Goal: Task Accomplishment & Management: Manage account settings

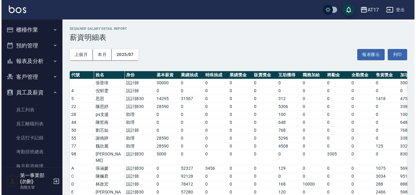
scroll to position [121, 0]
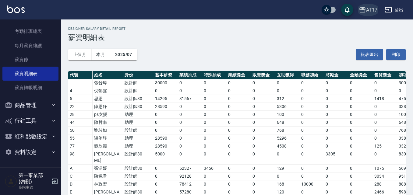
click at [369, 9] on div "AT17" at bounding box center [371, 10] width 11 height 8
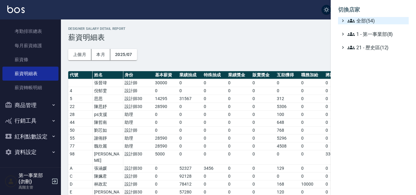
click at [366, 20] on span "全部(54)" at bounding box center [376, 20] width 59 height 7
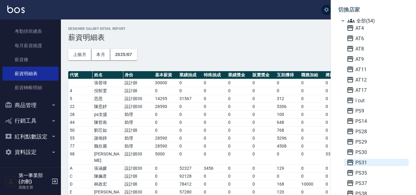
click at [364, 165] on span "PS31" at bounding box center [376, 162] width 60 height 7
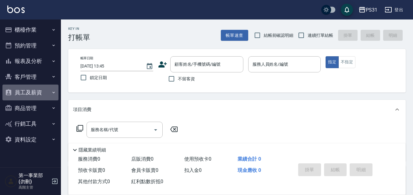
click at [44, 96] on button "員工及薪資" at bounding box center [30, 93] width 56 height 16
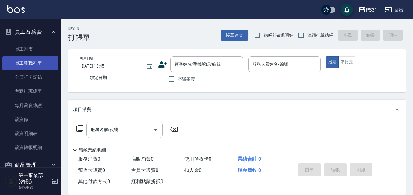
scroll to position [61, 0]
click at [41, 122] on link "薪資條" at bounding box center [30, 119] width 56 height 14
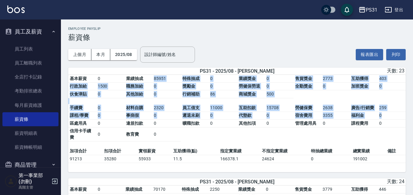
drag, startPoint x: 148, startPoint y: 78, endPoint x: 388, endPoint y: 116, distance: 243.7
click at [388, 116] on table "基本薪資 0 業績抽成 85951 特殊抽成 0 業績獎金 0 售貨獎金 2773 互助獲得 403 行政加給 1500 職務加給 0 獎勵金 0 勞健保勞退…" at bounding box center [236, 111] width 337 height 73
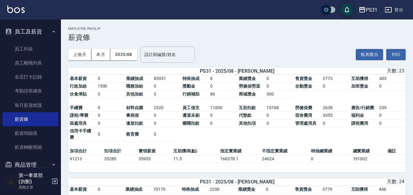
click at [385, 121] on td "0" at bounding box center [391, 124] width 28 height 8
click at [396, 53] on button "列印" at bounding box center [395, 54] width 19 height 11
click at [373, 12] on div "PS31" at bounding box center [372, 10] width 12 height 8
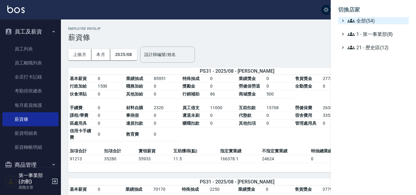
click at [376, 23] on span "全部(54)" at bounding box center [376, 20] width 59 height 7
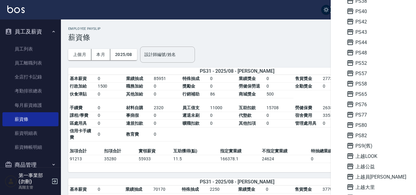
scroll to position [213, 0]
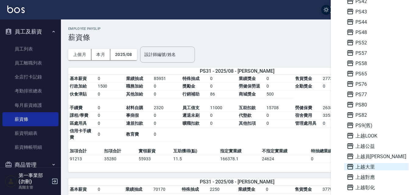
click at [380, 167] on span "上越大里" at bounding box center [376, 166] width 60 height 7
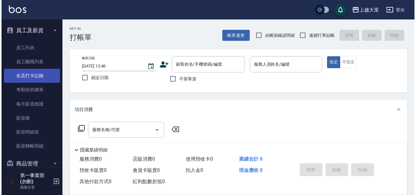
scroll to position [91, 0]
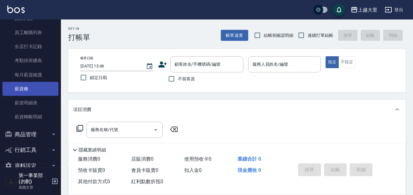
click at [34, 92] on link "薪資條" at bounding box center [30, 89] width 56 height 14
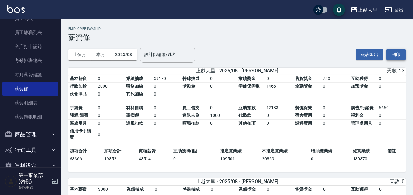
click at [400, 55] on button "列印" at bounding box center [395, 54] width 19 height 11
click at [360, 7] on div "上越大里" at bounding box center [367, 10] width 19 height 8
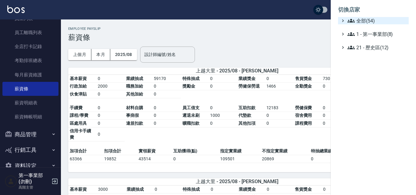
click at [364, 19] on span "全部(54)" at bounding box center [376, 20] width 59 height 7
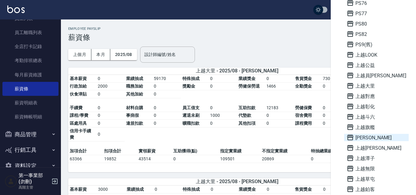
scroll to position [304, 0]
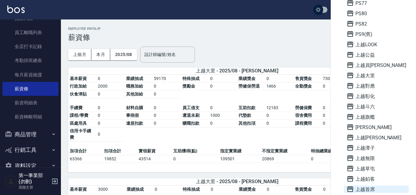
click at [373, 190] on span "上越首席" at bounding box center [376, 189] width 60 height 7
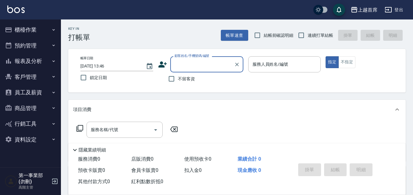
click at [47, 92] on button "員工及薪資" at bounding box center [30, 93] width 56 height 16
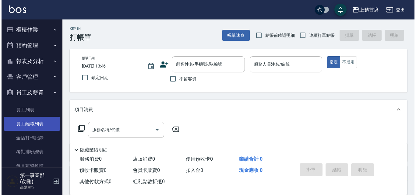
scroll to position [61, 0]
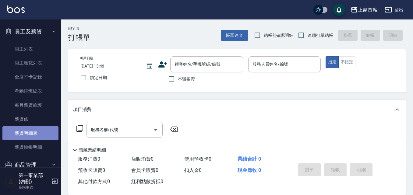
click at [37, 133] on link "薪資明細表" at bounding box center [30, 133] width 56 height 14
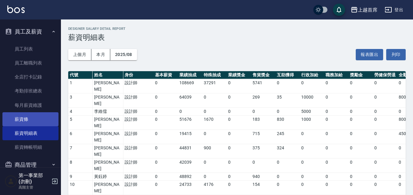
click at [30, 116] on link "薪資條" at bounding box center [30, 119] width 56 height 14
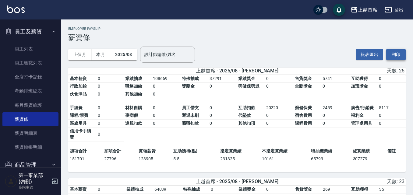
click at [402, 56] on button "列印" at bounding box center [395, 54] width 19 height 11
click at [357, 6] on button "上越首席" at bounding box center [364, 10] width 32 height 12
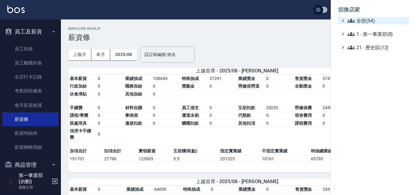
click at [357, 19] on span "全部(54)" at bounding box center [376, 20] width 59 height 7
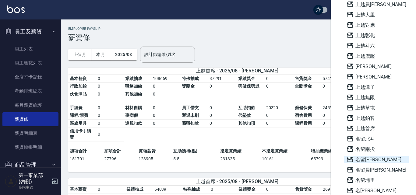
scroll to position [396, 0]
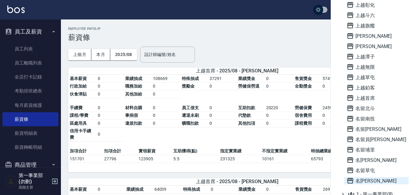
click at [368, 181] on span "名[PERSON_NAME]" at bounding box center [376, 180] width 60 height 7
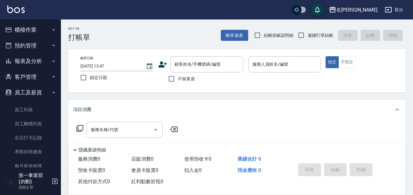
scroll to position [105, 0]
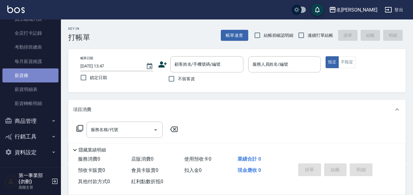
click at [35, 80] on link "薪資條" at bounding box center [30, 75] width 56 height 14
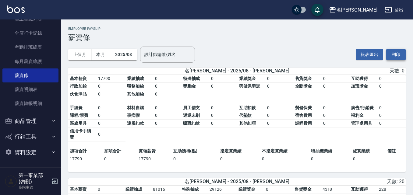
click at [396, 56] on button "列印" at bounding box center [395, 54] width 19 height 11
click at [237, 151] on td "指定實業績" at bounding box center [240, 151] width 42 height 8
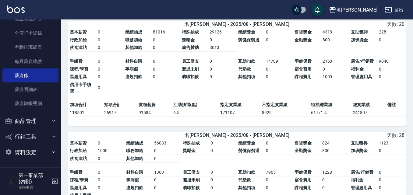
scroll to position [243, 0]
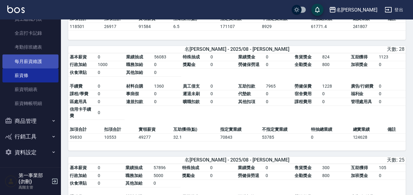
click at [43, 63] on link "每月薪資維護" at bounding box center [30, 61] width 56 height 14
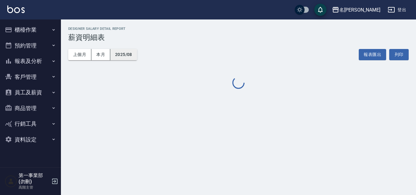
click at [128, 51] on button "2025/08" at bounding box center [123, 54] width 27 height 11
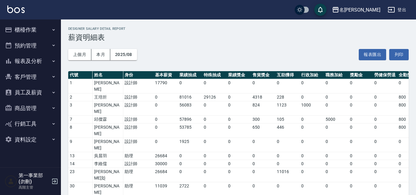
click at [177, 116] on td "0" at bounding box center [165, 120] width 24 height 8
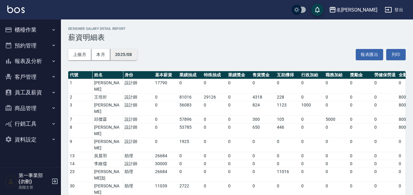
click at [121, 52] on button "2025/08" at bounding box center [123, 54] width 27 height 11
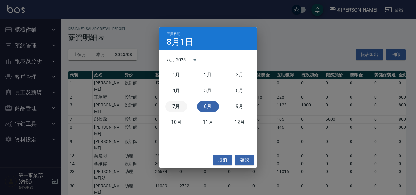
click at [178, 109] on button "7月" at bounding box center [176, 106] width 22 height 11
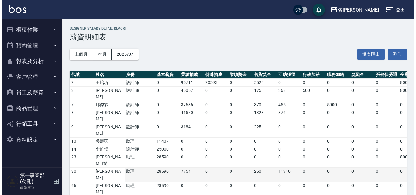
scroll to position [106, 0]
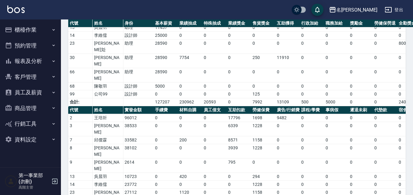
click at [359, 9] on div "名[PERSON_NAME]" at bounding box center [356, 10] width 41 height 8
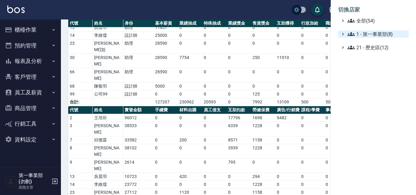
click at [369, 23] on span "全部(54)" at bounding box center [376, 20] width 59 height 7
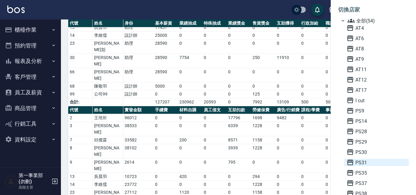
click at [363, 162] on span "PS31" at bounding box center [376, 162] width 60 height 7
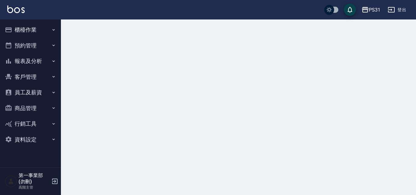
click at [42, 93] on button "員工及薪資" at bounding box center [30, 93] width 56 height 16
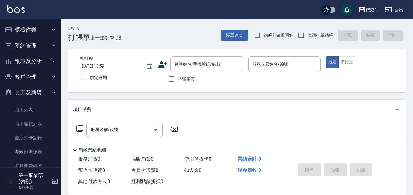
scroll to position [105, 0]
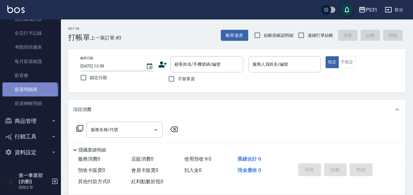
click at [29, 91] on link "薪資明細表" at bounding box center [30, 89] width 56 height 14
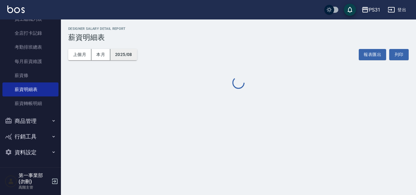
click at [128, 59] on button "2025/08" at bounding box center [123, 54] width 27 height 11
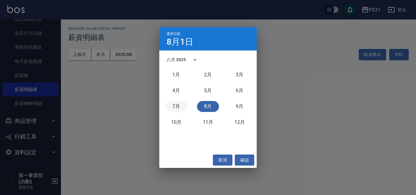
click at [181, 105] on button "7月" at bounding box center [176, 106] width 22 height 11
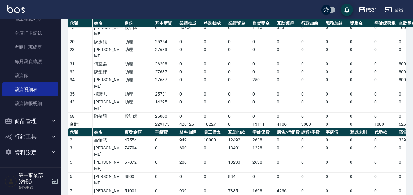
scroll to position [183, 0]
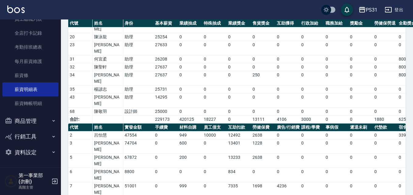
drag, startPoint x: 124, startPoint y: 167, endPoint x: 399, endPoint y: 168, distance: 274.8
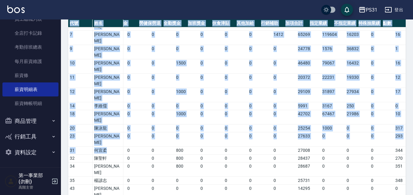
scroll to position [0, 235]
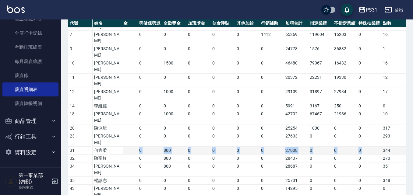
drag, startPoint x: 109, startPoint y: 86, endPoint x: 381, endPoint y: 84, distance: 272.7
click at [381, 147] on tr "31 何宜柔 助理 26208 0 0 0 0 0 0 0 0 0 800 0 0 0 0 27008 0 0 0 344" at bounding box center [119, 151] width 572 height 8
click at [383, 147] on td "344" at bounding box center [393, 151] width 24 height 8
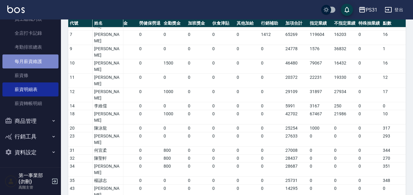
click at [41, 63] on link "每月薪資維護" at bounding box center [30, 61] width 56 height 14
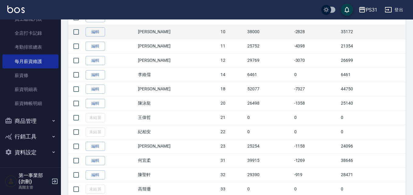
scroll to position [236, 0]
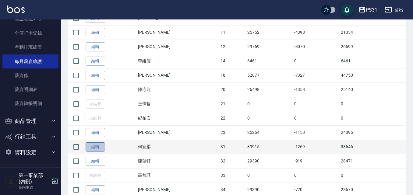
click at [98, 145] on link "編輯" at bounding box center [95, 146] width 19 height 9
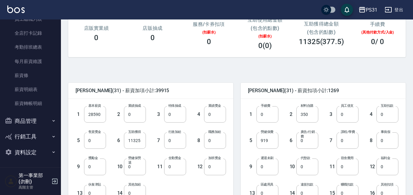
scroll to position [122, 0]
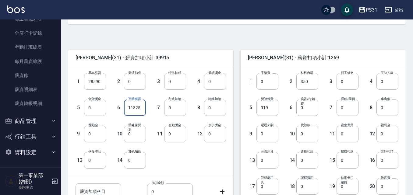
click at [140, 109] on input "11325" at bounding box center [135, 108] width 22 height 16
type input "0"
click at [187, 162] on div "1 基本薪資 28590 基本薪資 2 業績抽成 0 業績抽成 3 特殊抽成 0 特殊抽成 4 業績獎金 0 業績獎金 5 售貨獎金 0 售貨獎金 6 互助獲…" at bounding box center [146, 116] width 160 height 105
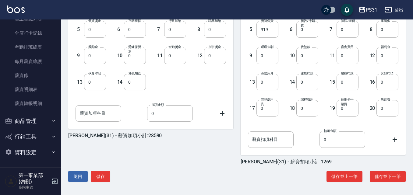
scroll to position [200, 0]
click at [102, 176] on button "儲存" at bounding box center [100, 176] width 19 height 11
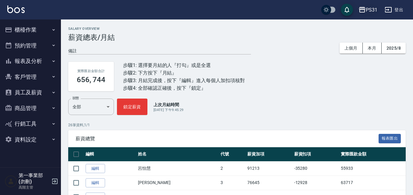
click at [362, 10] on icon "button" at bounding box center [361, 9] width 7 height 7
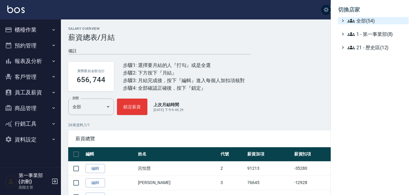
click at [365, 20] on span "全部(54)" at bounding box center [376, 20] width 59 height 7
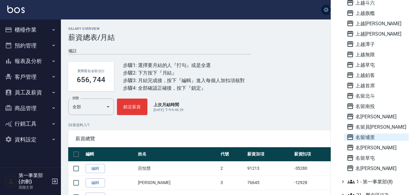
scroll to position [414, 0]
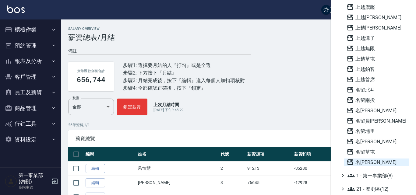
click at [374, 160] on span "名[PERSON_NAME]" at bounding box center [376, 162] width 60 height 7
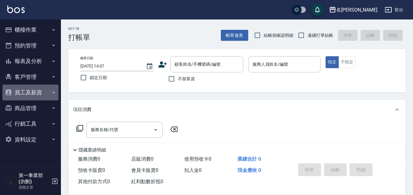
click at [45, 92] on button "員工及薪資" at bounding box center [30, 93] width 56 height 16
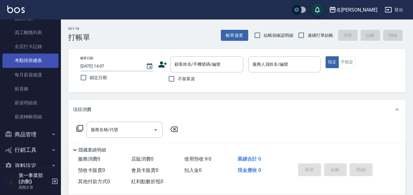
scroll to position [105, 0]
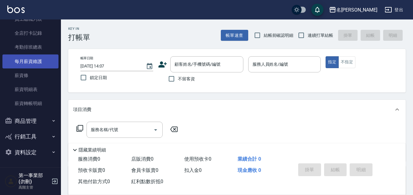
click at [42, 60] on link "每月薪資維護" at bounding box center [30, 61] width 56 height 14
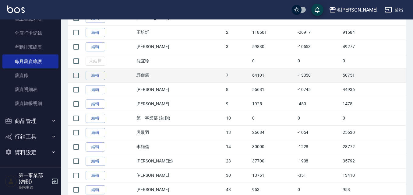
scroll to position [152, 0]
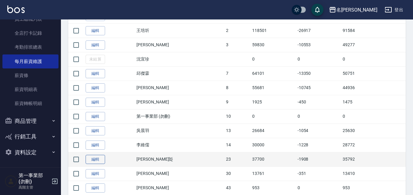
click at [96, 158] on link "編輯" at bounding box center [95, 159] width 19 height 9
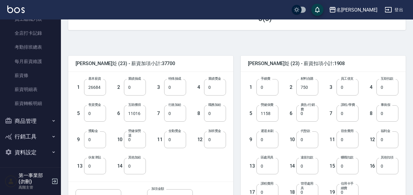
scroll to position [122, 0]
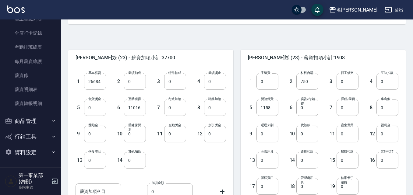
click at [136, 103] on input "11016" at bounding box center [135, 108] width 22 height 16
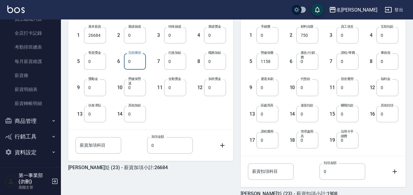
scroll to position [200, 0]
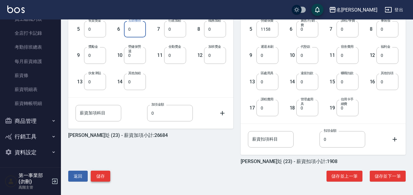
type input "0"
click at [105, 177] on button "儲存" at bounding box center [100, 176] width 19 height 11
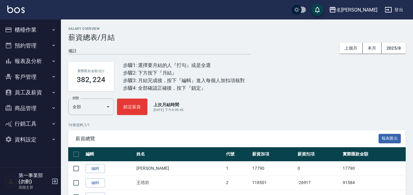
click at [31, 100] on button "員工及薪資" at bounding box center [30, 93] width 56 height 16
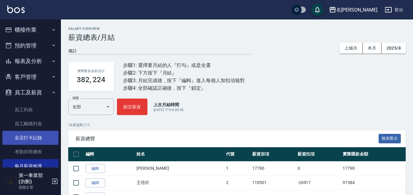
scroll to position [105, 0]
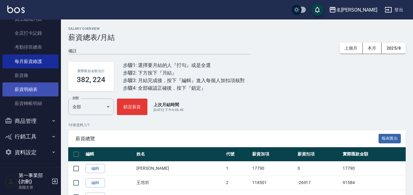
click at [37, 95] on link "薪資明細表" at bounding box center [30, 89] width 56 height 14
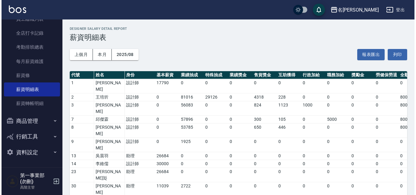
scroll to position [122, 0]
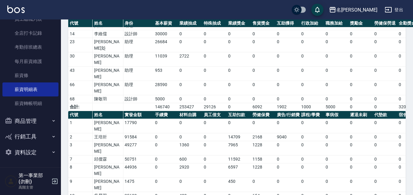
click at [365, 13] on div "名[PERSON_NAME]" at bounding box center [356, 10] width 41 height 8
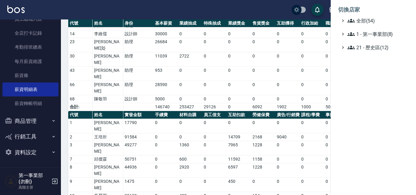
click at [369, 17] on li "切換店家" at bounding box center [373, 9] width 71 height 15
click at [371, 19] on span "全部(54)" at bounding box center [376, 20] width 59 height 7
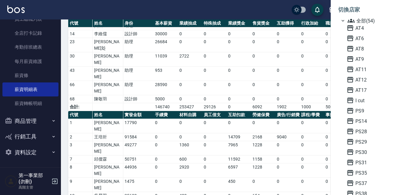
click at [268, 159] on div at bounding box center [208, 97] width 416 height 195
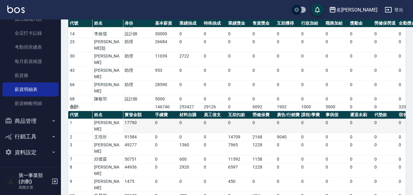
click at [281, 119] on td "0" at bounding box center [287, 126] width 24 height 14
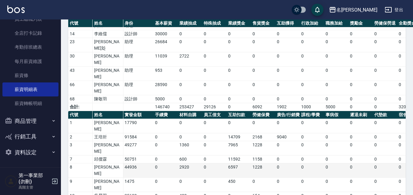
click at [99, 163] on td "[PERSON_NAME]" at bounding box center [108, 170] width 30 height 14
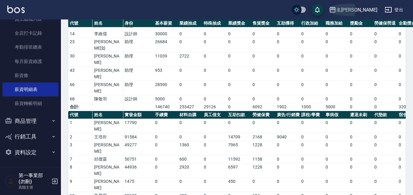
click at [369, 4] on button "名[PERSON_NAME]" at bounding box center [352, 10] width 53 height 12
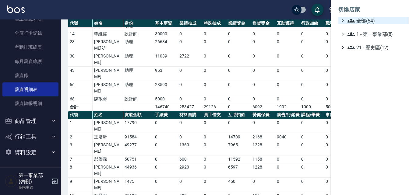
click at [366, 21] on span "全部(54)" at bounding box center [376, 20] width 59 height 7
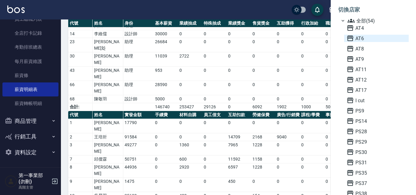
click at [362, 38] on span "AT6" at bounding box center [376, 38] width 60 height 7
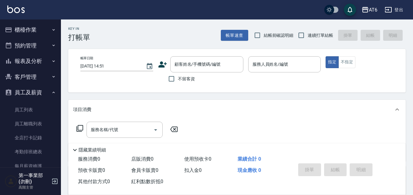
scroll to position [91, 0]
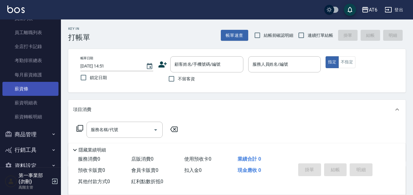
click at [30, 90] on link "薪資條" at bounding box center [30, 89] width 56 height 14
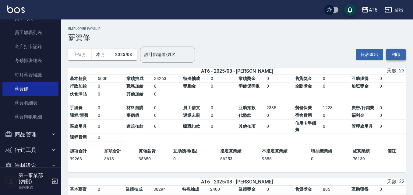
click at [390, 57] on button "列印" at bounding box center [395, 54] width 19 height 11
click at [364, 8] on icon "button" at bounding box center [365, 9] width 6 height 5
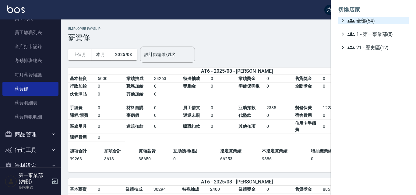
click at [366, 19] on span "全部(54)" at bounding box center [376, 20] width 59 height 7
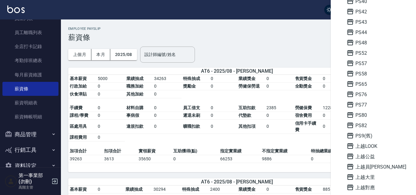
scroll to position [213, 0]
click at [370, 157] on span "上越員[PERSON_NAME]" at bounding box center [376, 156] width 60 height 7
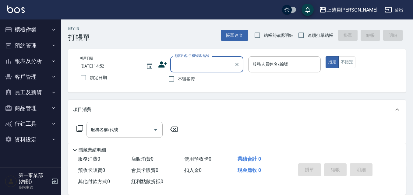
click at [46, 93] on button "員工及薪資" at bounding box center [30, 93] width 56 height 16
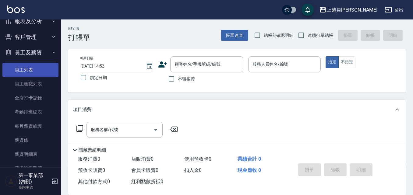
scroll to position [91, 0]
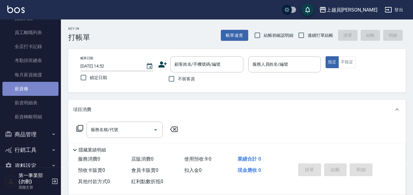
click at [37, 92] on link "薪資條" at bounding box center [30, 89] width 56 height 14
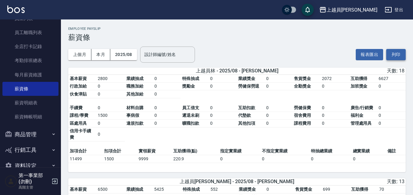
click at [399, 54] on button "列印" at bounding box center [395, 54] width 19 height 11
click at [361, 12] on div "上越員[PERSON_NAME]" at bounding box center [351, 10] width 51 height 8
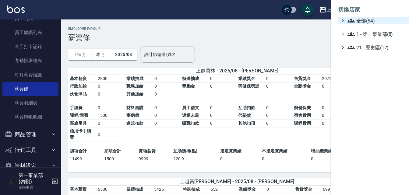
click at [367, 23] on span "全部(54)" at bounding box center [376, 20] width 59 height 7
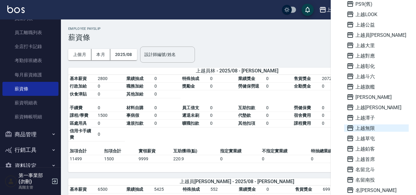
scroll to position [335, 0]
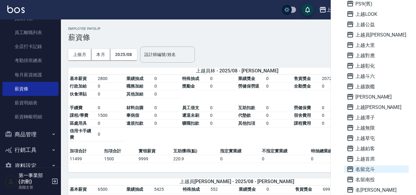
click at [374, 168] on span "名留北斗" at bounding box center [376, 169] width 60 height 7
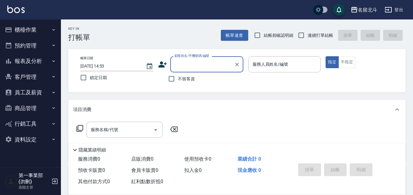
click at [44, 92] on button "員工及薪資" at bounding box center [30, 93] width 56 height 16
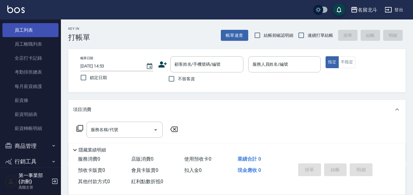
scroll to position [91, 0]
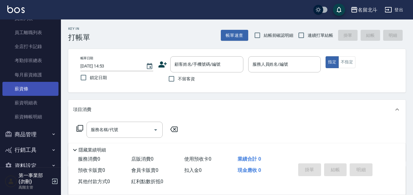
click at [41, 93] on link "薪資條" at bounding box center [30, 89] width 56 height 14
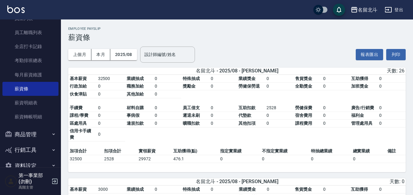
drag, startPoint x: 401, startPoint y: 56, endPoint x: 326, endPoint y: 173, distance: 139.1
click at [401, 56] on button "列印" at bounding box center [395, 54] width 19 height 11
click at [367, 10] on div "名留北斗" at bounding box center [367, 10] width 19 height 8
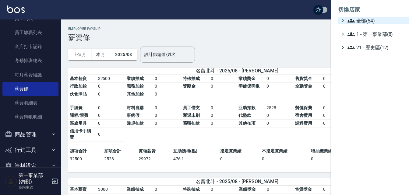
click at [369, 23] on span "全部(54)" at bounding box center [376, 20] width 59 height 7
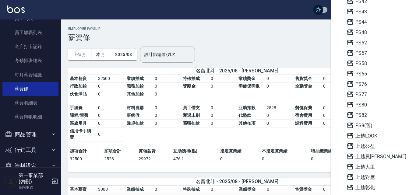
scroll to position [396, 0]
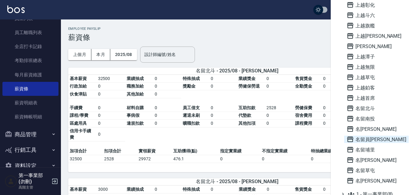
click at [378, 138] on span "名留員[PERSON_NAME]" at bounding box center [376, 139] width 60 height 7
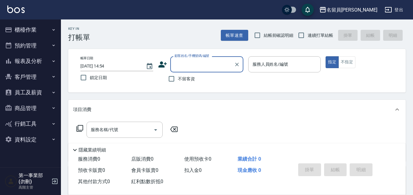
click at [38, 90] on button "員工及薪資" at bounding box center [30, 93] width 56 height 16
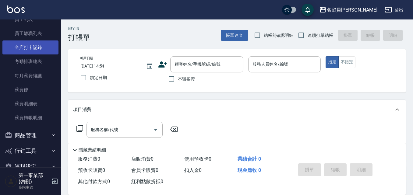
scroll to position [91, 0]
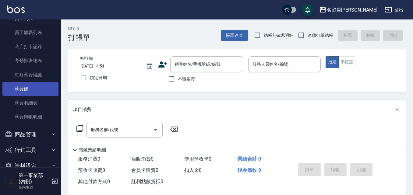
click at [34, 84] on link "薪資條" at bounding box center [30, 89] width 56 height 14
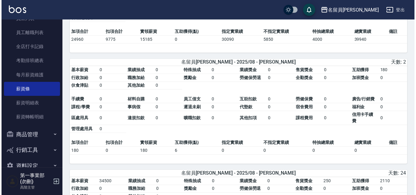
scroll to position [30, 0]
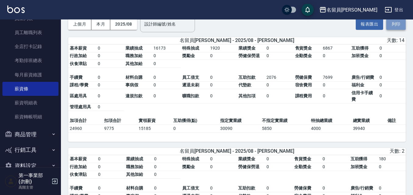
click at [392, 26] on button "列印" at bounding box center [395, 24] width 19 height 11
click at [368, 7] on div "名留員[PERSON_NAME]" at bounding box center [351, 10] width 51 height 8
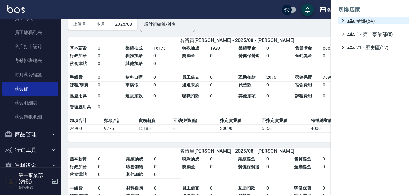
click at [366, 17] on span "全部(54)" at bounding box center [376, 20] width 59 height 7
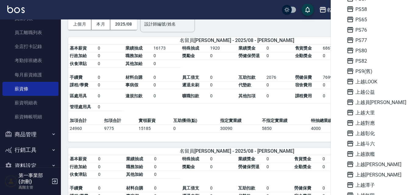
scroll to position [274, 0]
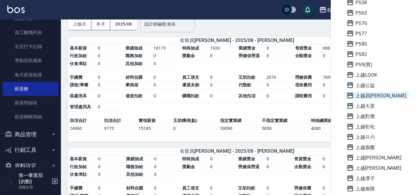
click at [369, 96] on span "上越員[PERSON_NAME]" at bounding box center [376, 95] width 60 height 7
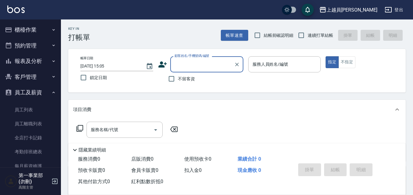
scroll to position [105, 0]
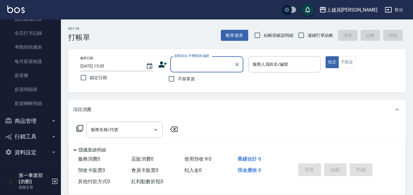
click at [38, 90] on link "薪資明細表" at bounding box center [30, 89] width 56 height 14
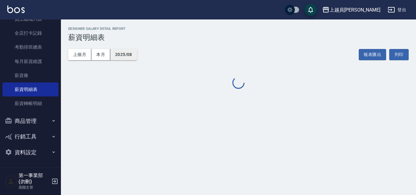
click at [127, 55] on button "2025/08" at bounding box center [123, 54] width 27 height 11
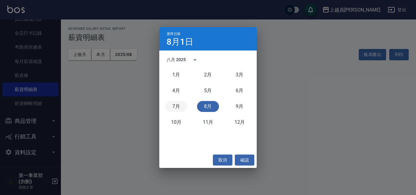
click at [176, 106] on button "7月" at bounding box center [176, 106] width 22 height 11
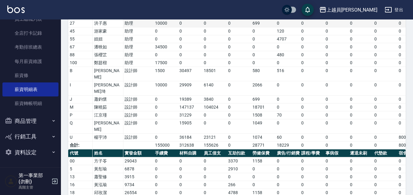
scroll to position [30, 0]
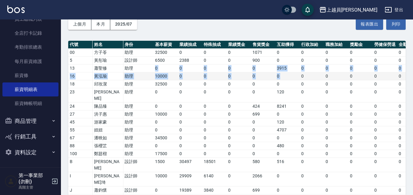
drag, startPoint x: 152, startPoint y: 66, endPoint x: 301, endPoint y: 72, distance: 149.0
click at [301, 72] on tbody "00 [PERSON_NAME] 32500 0 0 0 1071 0 0 0 0 0 0 0 0 0 33571 0 0 0 434 5 [PERSON_N…" at bounding box center [342, 145] width 548 height 192
click at [301, 72] on td "0" at bounding box center [311, 76] width 24 height 8
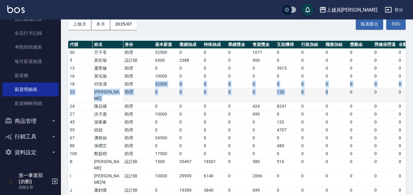
drag, startPoint x: 142, startPoint y: 86, endPoint x: 327, endPoint y: 90, distance: 185.7
click at [327, 90] on tbody "00 [PERSON_NAME] 32500 0 0 0 1071 0 0 0 0 0 0 0 0 0 33571 0 0 0 434 5 [PERSON_N…" at bounding box center [342, 145] width 548 height 192
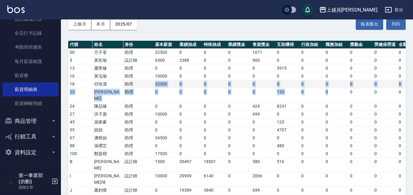
click at [312, 87] on td "0" at bounding box center [311, 84] width 24 height 8
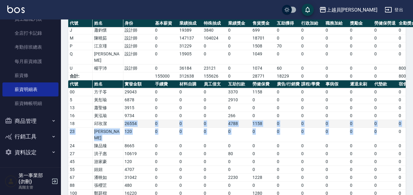
scroll to position [0, 45]
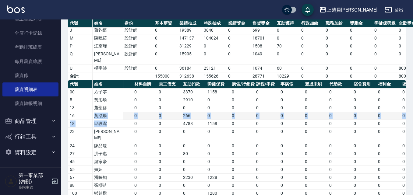
drag, startPoint x: 123, startPoint y: 102, endPoint x: 80, endPoint y: 97, distance: 42.6
click at [71, 97] on tbody "00 [PERSON_NAME]29043 0 0 0 3370 1158 0 0 0 0 0 0 0 0 0 0 0 0 0 0 4528 5 [PERSO…" at bounding box center [309, 184] width 572 height 192
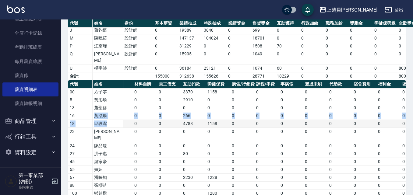
scroll to position [0, 41]
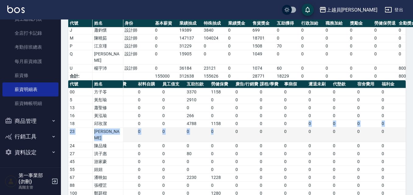
drag, startPoint x: 298, startPoint y: 105, endPoint x: 223, endPoint y: 110, distance: 74.4
click at [223, 110] on tbody "00 [PERSON_NAME]29043 0 0 0 3370 1158 0 0 0 0 0 0 0 0 0 0 0 0 0 0 4528 5 [PERSO…" at bounding box center [313, 184] width 572 height 192
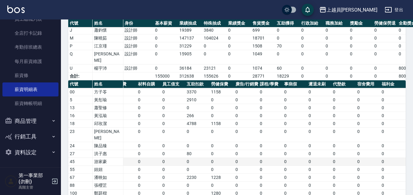
click at [247, 158] on td "0" at bounding box center [246, 162] width 24 height 8
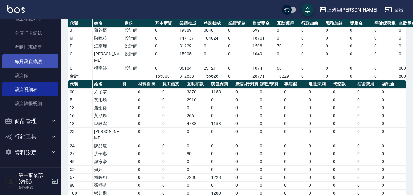
click at [33, 61] on link "每月薪資維護" at bounding box center [30, 61] width 56 height 14
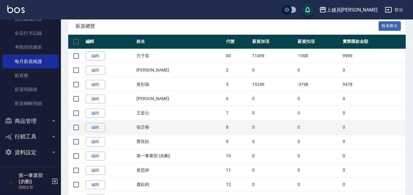
scroll to position [122, 0]
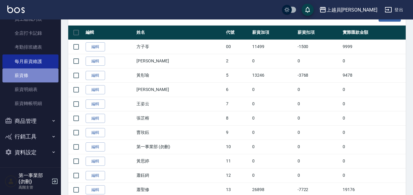
click at [33, 70] on link "薪資條" at bounding box center [30, 75] width 56 height 14
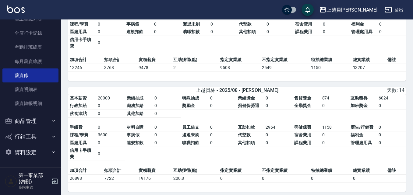
scroll to position [213, 0]
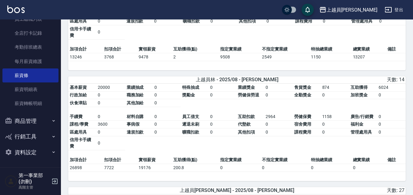
click at [329, 96] on td "0" at bounding box center [334, 95] width 29 height 8
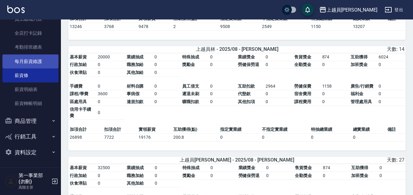
click at [39, 60] on link "每月薪資維護" at bounding box center [30, 61] width 56 height 14
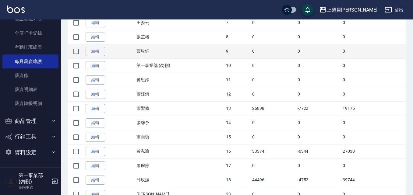
scroll to position [213, 0]
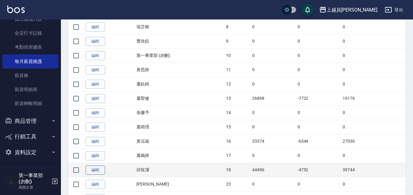
click at [103, 167] on link "編輯" at bounding box center [95, 170] width 19 height 9
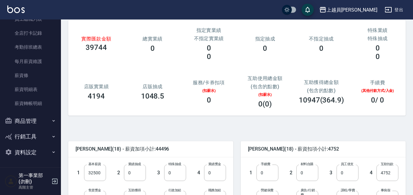
scroll to position [122, 0]
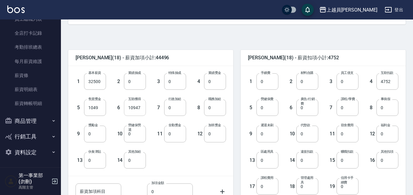
click at [131, 108] on input "10947" at bounding box center [135, 108] width 22 height 16
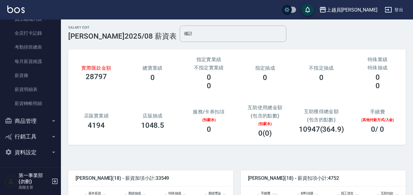
scroll to position [0, 0]
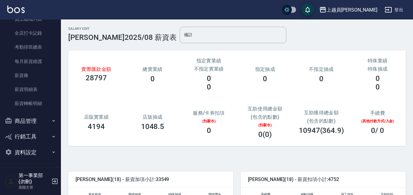
type input "0"
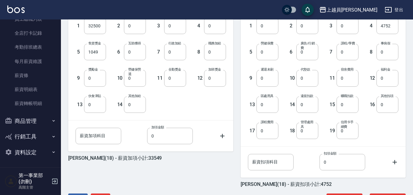
scroll to position [200, 0]
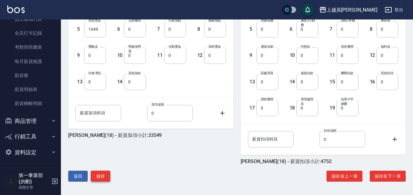
click at [105, 176] on button "儲存" at bounding box center [100, 176] width 19 height 11
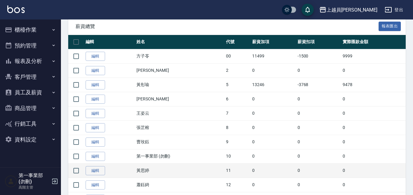
scroll to position [152, 0]
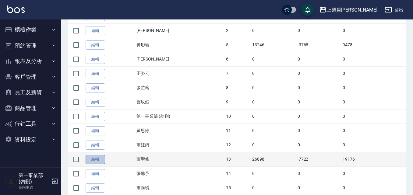
click at [100, 161] on link "編輯" at bounding box center [95, 159] width 19 height 9
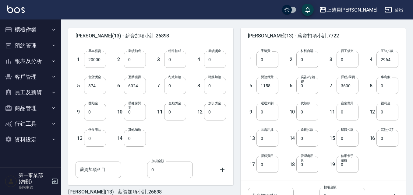
scroll to position [152, 0]
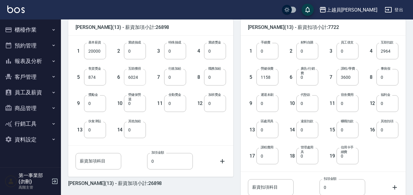
click at [133, 75] on input "6024" at bounding box center [135, 77] width 22 height 16
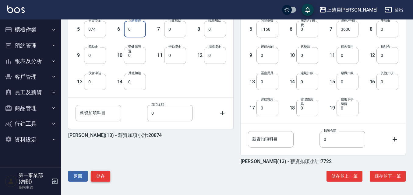
type input "0"
click at [98, 180] on button "儲存" at bounding box center [100, 176] width 19 height 11
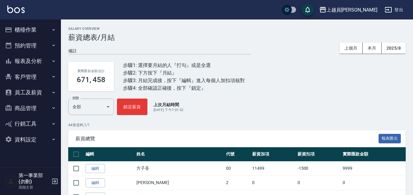
click at [34, 91] on button "員工及薪資" at bounding box center [30, 93] width 56 height 16
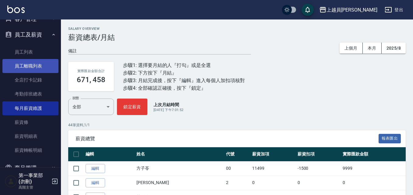
scroll to position [105, 0]
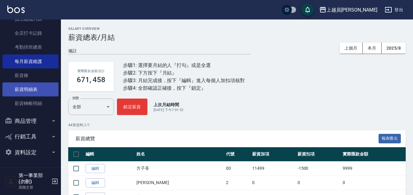
click at [31, 89] on link "薪資明細表" at bounding box center [30, 89] width 56 height 14
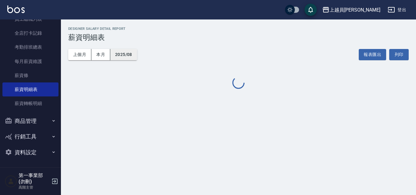
click at [128, 57] on button "2025/08" at bounding box center [123, 54] width 27 height 11
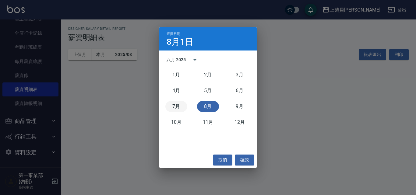
click at [181, 105] on button "7月" at bounding box center [176, 106] width 22 height 11
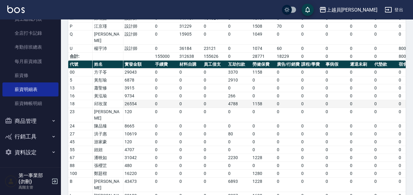
scroll to position [213, 0]
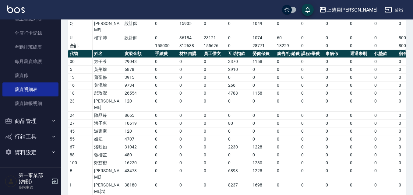
drag, startPoint x: 259, startPoint y: 158, endPoint x: 251, endPoint y: 159, distance: 8.0
click at [381, 120] on td "0" at bounding box center [385, 124] width 24 height 8
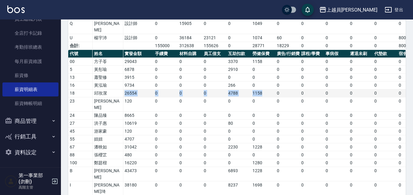
drag, startPoint x: 121, startPoint y: 73, endPoint x: 268, endPoint y: 74, distance: 147.3
click at [268, 89] on tr "18 邱玫潔 26554 0 0 0 4788 1158 0 0 0 0 0 0 0 0 0 0 0 0 0 0 5946" at bounding box center [354, 93] width 572 height 8
click at [268, 89] on td "1158" at bounding box center [263, 93] width 24 height 8
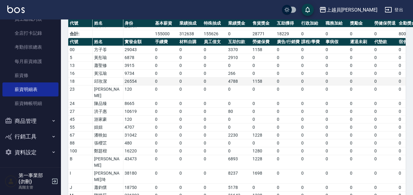
scroll to position [164, 0]
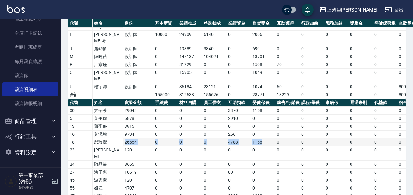
drag, startPoint x: 117, startPoint y: 120, endPoint x: 268, endPoint y: 122, distance: 151.0
click at [268, 138] on tr "18 邱玫潔 26554 0 0 0 4788 1158 0 0 0 0 0 0 0 0 0 0 0 0 0 0 5946" at bounding box center [354, 142] width 572 height 8
click at [268, 138] on td "1158" at bounding box center [263, 142] width 24 height 8
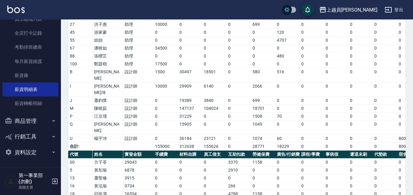
scroll to position [42, 0]
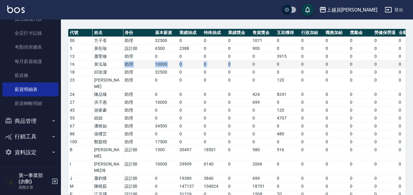
drag, startPoint x: 121, startPoint y: 63, endPoint x: 244, endPoint y: 67, distance: 123.6
click at [244, 67] on tr "16 黃泓瑜 助理 10000 0 0 0 0 0 0 0 0 0 0 0 0 0 10000 0 0 0 267" at bounding box center [342, 65] width 548 height 8
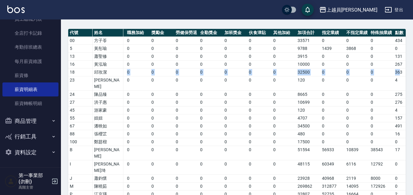
scroll to position [0, 211]
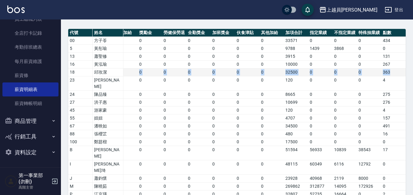
drag, startPoint x: 149, startPoint y: 73, endPoint x: 390, endPoint y: 71, distance: 241.7
click at [390, 71] on tr "18 邱玫潔 助理 32500 0 0 0 0 0 0 0 0 0 0 0 0 0 32500 0 0 0 363" at bounding box center [132, 72] width 548 height 8
click at [390, 71] on td "363" at bounding box center [393, 72] width 24 height 8
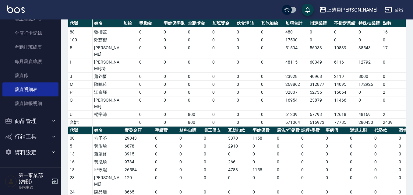
scroll to position [225, 0]
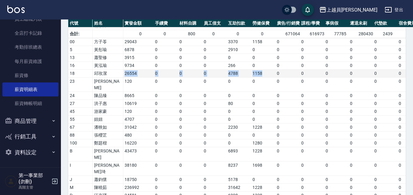
drag, startPoint x: 121, startPoint y: 51, endPoint x: 261, endPoint y: 52, distance: 140.3
click at [261, 70] on tr "18 邱玫潔 26554 0 0 0 4788 1158 0 0 0 0 0 0 0 0 0 0 0 0 0 0 5946" at bounding box center [354, 74] width 572 height 8
click at [261, 70] on td "1158" at bounding box center [263, 74] width 24 height 8
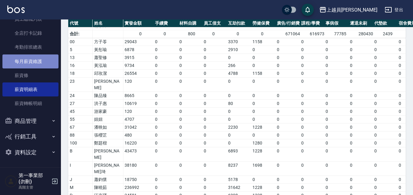
click at [37, 63] on link "每月薪資維護" at bounding box center [30, 61] width 56 height 14
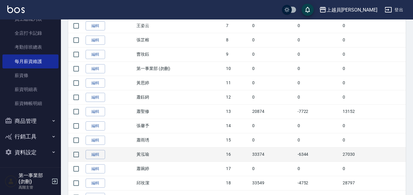
scroll to position [213, 0]
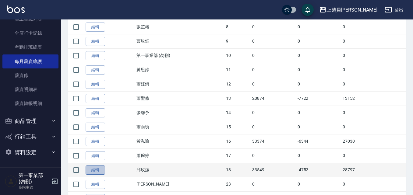
click at [100, 166] on link "編輯" at bounding box center [95, 170] width 19 height 9
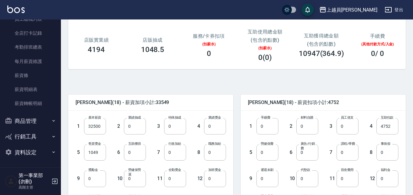
scroll to position [91, 0]
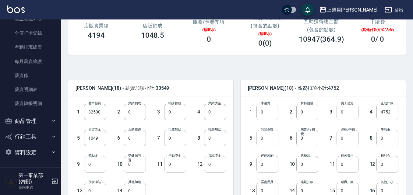
click at [268, 140] on input "0" at bounding box center [267, 138] width 22 height 16
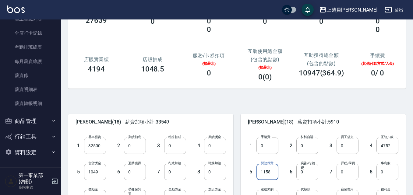
scroll to position [0, 0]
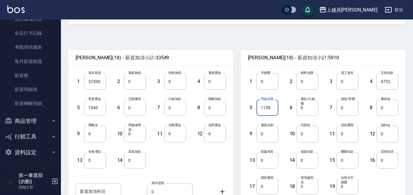
type input "1158"
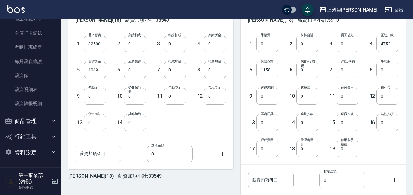
scroll to position [200, 0]
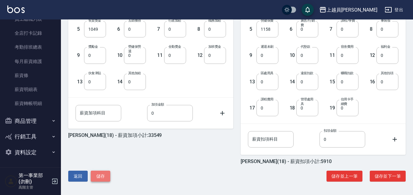
click at [103, 176] on button "儲存" at bounding box center [100, 176] width 19 height 11
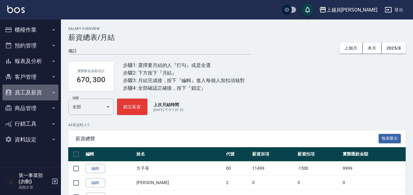
click at [42, 90] on button "員工及薪資" at bounding box center [30, 93] width 56 height 16
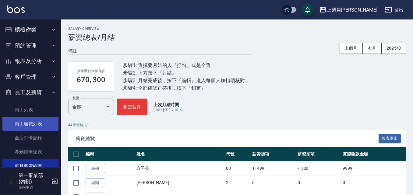
scroll to position [105, 0]
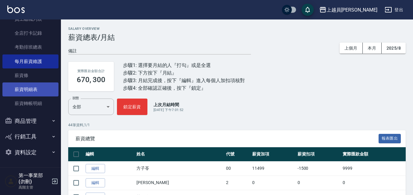
click at [37, 90] on link "薪資明細表" at bounding box center [30, 89] width 56 height 14
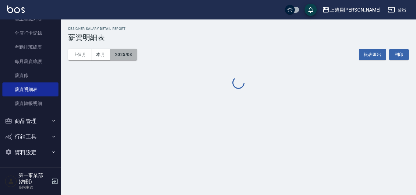
click at [123, 51] on button "2025/08" at bounding box center [123, 54] width 27 height 11
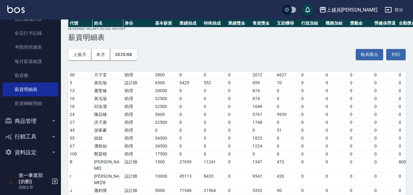
scroll to position [122, 0]
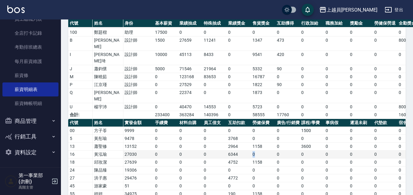
drag, startPoint x: 260, startPoint y: 141, endPoint x: 242, endPoint y: 138, distance: 18.5
click at [242, 151] on tr "16 [PERSON_NAME]27030 0 0 0 6344 0 0 0 0 0 0 0 0 0 0 0 0 0 0 0 6344" at bounding box center [354, 155] width 572 height 8
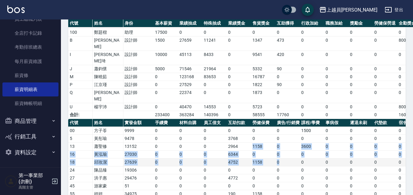
drag, startPoint x: 247, startPoint y: 131, endPoint x: 278, endPoint y: 149, distance: 35.9
click at [278, 159] on td "0" at bounding box center [287, 163] width 24 height 8
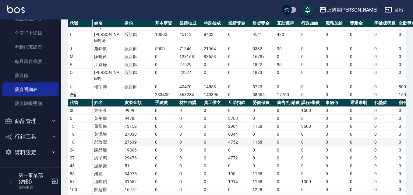
scroll to position [152, 0]
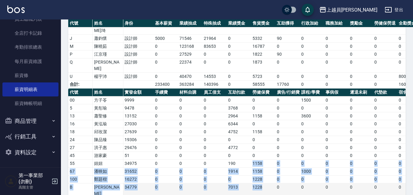
drag, startPoint x: 250, startPoint y: 150, endPoint x: 272, endPoint y: 171, distance: 30.4
click at [272, 171] on tbody "00 方子苓 9999 0 0 0 0 0 0 1500 0 0 0 0 0 0 0 0 0 0 0 0 1500 5 黃彤瑜 9478 0 0 0 3768…" at bounding box center [354, 181] width 572 height 170
click at [272, 184] on td "1228" at bounding box center [263, 191] width 24 height 14
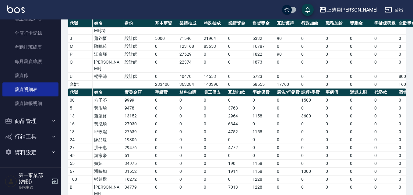
drag, startPoint x: 264, startPoint y: 180, endPoint x: 237, endPoint y: 181, distance: 27.7
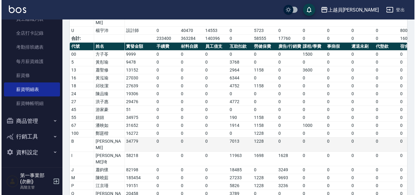
scroll to position [201, 0]
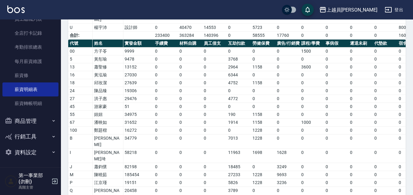
click at [370, 12] on div "上越員[PERSON_NAME]" at bounding box center [351, 10] width 51 height 8
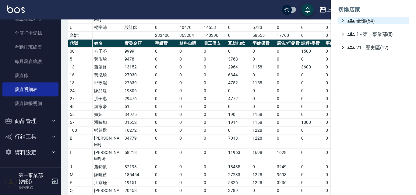
click at [366, 24] on span "全部(54)" at bounding box center [376, 20] width 59 height 7
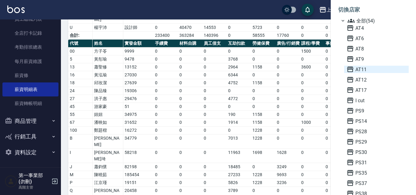
click at [359, 70] on span "AT11" at bounding box center [376, 69] width 60 height 7
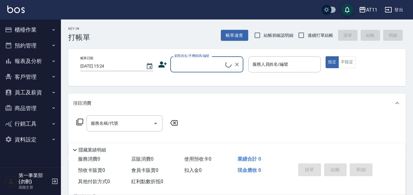
click at [49, 93] on button "員工及薪資" at bounding box center [30, 93] width 56 height 16
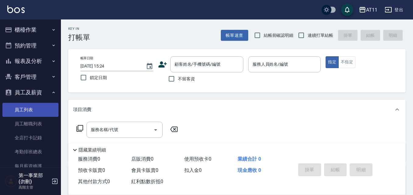
scroll to position [61, 0]
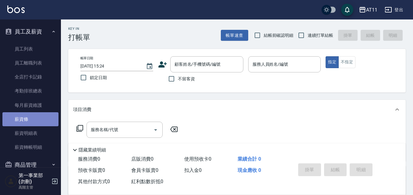
click at [35, 124] on link "薪資條" at bounding box center [30, 119] width 56 height 14
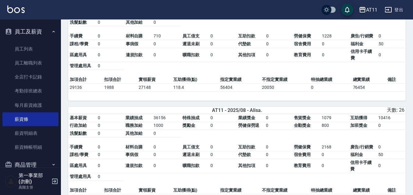
scroll to position [213, 0]
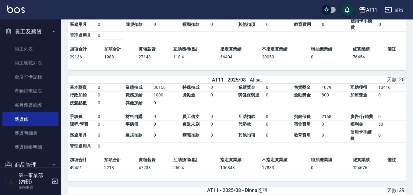
click at [177, 117] on td "0" at bounding box center [166, 117] width 29 height 8
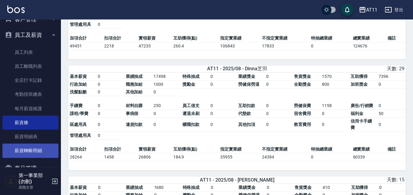
scroll to position [13, 0]
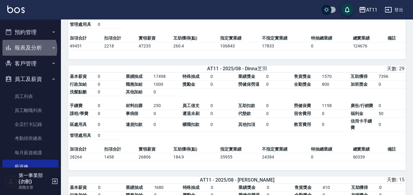
click at [29, 49] on button "報表及分析" at bounding box center [30, 48] width 56 height 16
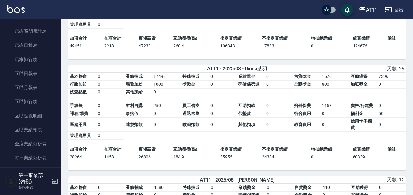
scroll to position [74, 0]
drag, startPoint x: 154, startPoint y: 80, endPoint x: 182, endPoint y: 79, distance: 27.4
click at [182, 79] on tbody "基本薪資 0 業績抽成 17498 特殊抽成 0 業績獎金 0 售貨獎金 1570 互助獲得 7396 行政加給 0 職務加給 1000 獎勵金 0 勞健保勞…" at bounding box center [236, 84] width 337 height 23
drag, startPoint x: 390, startPoint y: 81, endPoint x: 369, endPoint y: 81, distance: 21.0
click at [369, 81] on tbody "基本薪資 0 業績抽成 17498 特殊抽成 0 業績獎金 0 售貨獎金 1570 互助獲得 7396 行政加給 0 職務加給 1000 獎勵金 0 勞健保勞…" at bounding box center [236, 84] width 337 height 23
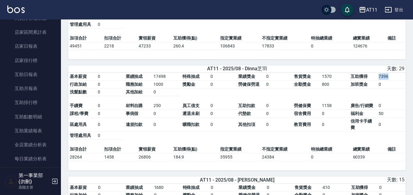
click at [381, 81] on td "7396" at bounding box center [391, 77] width 29 height 8
drag, startPoint x: 352, startPoint y: 82, endPoint x: 389, endPoint y: 81, distance: 37.1
click at [389, 81] on tbody "基本薪資 0 業績抽成 17498 特殊抽成 0 業績獎金 0 售貨獎金 1570 互助獲得 7396 行政加給 0 職務加給 1000 獎勵金 0 勞健保勞…" at bounding box center [236, 84] width 337 height 23
click at [389, 81] on td "7396" at bounding box center [391, 77] width 29 height 8
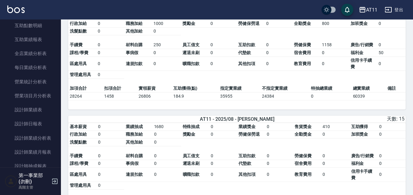
scroll to position [365, 0]
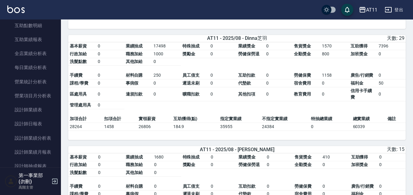
click at [336, 131] on td "0" at bounding box center [330, 127] width 42 height 8
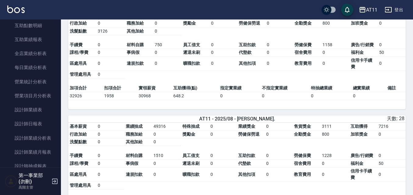
scroll to position [730, 0]
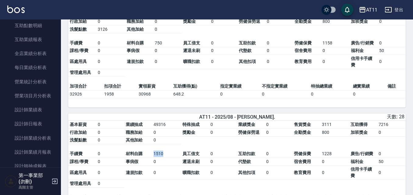
drag, startPoint x: 150, startPoint y: 162, endPoint x: 171, endPoint y: 161, distance: 21.0
click at [171, 161] on tbody "手續費 0 材料自購 1510 員工借支 0 互助扣款 0 勞健保費 1228 廣告/行銷費 0 課程/學費 0 事病假 0 遲退未刷 0 代墊款 0 宿舍費…" at bounding box center [236, 168] width 337 height 37
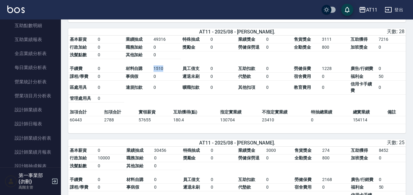
scroll to position [822, 0]
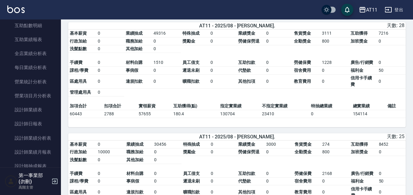
click at [233, 89] on td "0" at bounding box center [223, 81] width 28 height 14
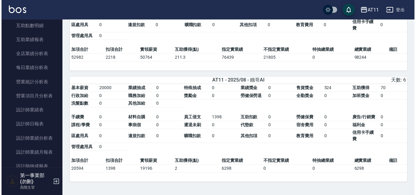
scroll to position [998, 0]
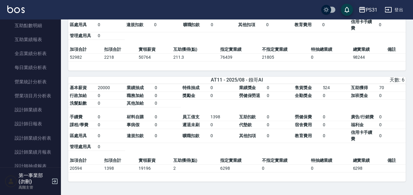
click at [364, 10] on icon "button" at bounding box center [361, 9] width 7 height 7
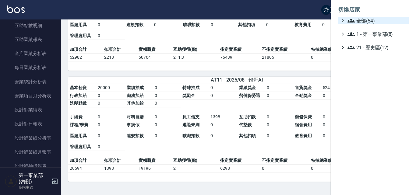
click at [368, 18] on span "全部(54)" at bounding box center [376, 20] width 59 height 7
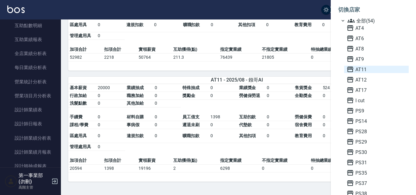
click at [367, 70] on span "AT11" at bounding box center [376, 69] width 60 height 7
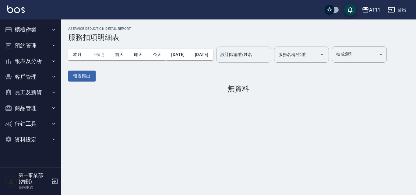
click at [265, 58] on input "設計師編號/姓名" at bounding box center [243, 54] width 49 height 11
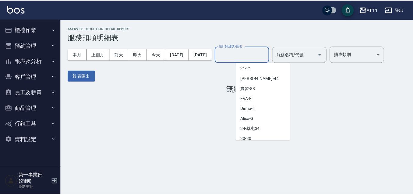
scroll to position [91, 0]
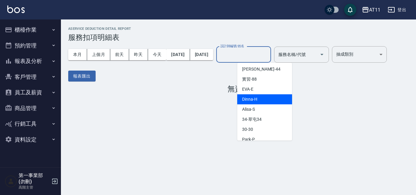
click at [251, 101] on span "Dinna -H" at bounding box center [249, 99] width 15 height 6
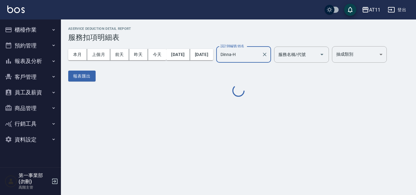
type input "Dinna-H"
click at [108, 55] on button "上個月" at bounding box center [98, 54] width 23 height 11
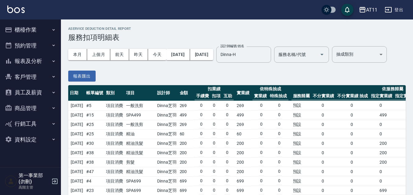
click at [306, 138] on td "預設" at bounding box center [305, 134] width 29 height 8
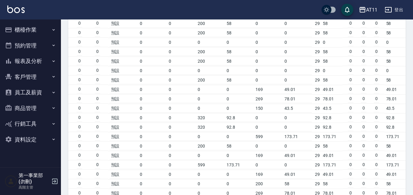
scroll to position [1749, 0]
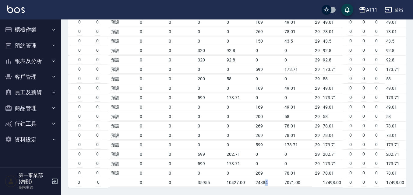
drag, startPoint x: 265, startPoint y: 183, endPoint x: 275, endPoint y: 183, distance: 9.7
click at [275, 183] on td "0 0 35955 10427.00 24384 7071.00" at bounding box center [210, 182] width 205 height 9
drag, startPoint x: 321, startPoint y: 178, endPoint x: 336, endPoint y: 180, distance: 15.3
click at [336, 180] on tr "合計 74755 0 -14416 0 60339 0 0 0 0 35955 10427.00 24384 7071.00 17498.00 0 0 0 1…" at bounding box center [145, 182] width 519 height 9
click at [336, 180] on td "17498.00" at bounding box center [331, 182] width 21 height 9
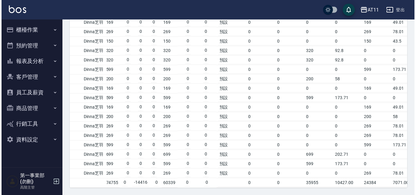
scroll to position [0, 66]
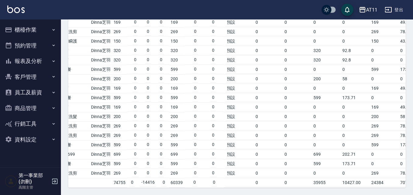
click at [371, 12] on div "AT11" at bounding box center [371, 10] width 11 height 8
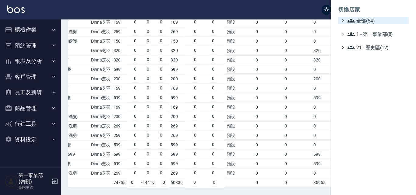
click at [373, 19] on span "全部(54)" at bounding box center [376, 20] width 59 height 7
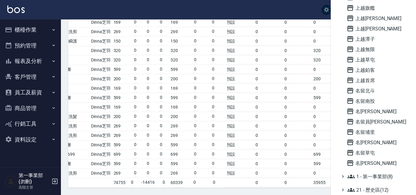
scroll to position [414, 0]
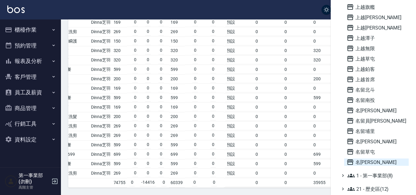
click at [371, 164] on span "名留霧峰" at bounding box center [376, 162] width 60 height 7
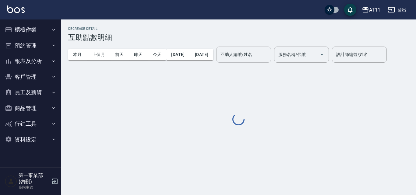
click at [269, 57] on div "互助人編號/姓名 互助人編號/姓名" at bounding box center [243, 55] width 55 height 16
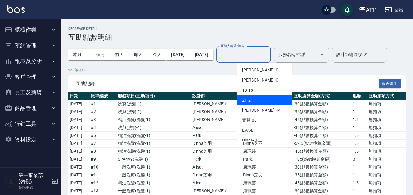
scroll to position [61, 0]
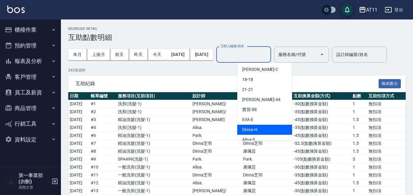
click at [261, 130] on div "Dinna -H" at bounding box center [264, 130] width 55 height 10
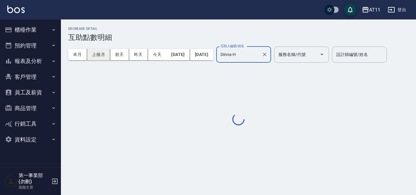
click at [106, 57] on button "上個月" at bounding box center [98, 54] width 23 height 11
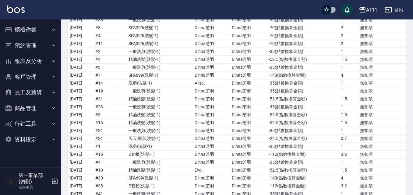
scroll to position [779, 0]
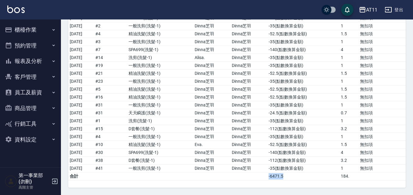
drag, startPoint x: 275, startPoint y: 177, endPoint x: 296, endPoint y: 179, distance: 21.1
click at [296, 179] on td "-6471.5" at bounding box center [303, 177] width 72 height 8
click at [300, 177] on td "-6471.5" at bounding box center [303, 177] width 72 height 8
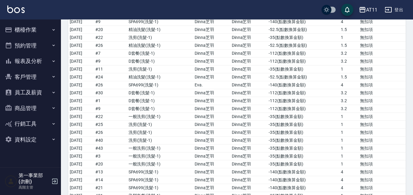
scroll to position [18, 0]
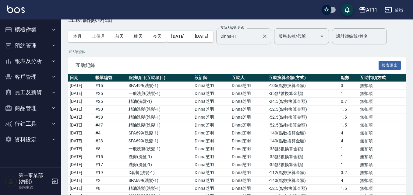
click at [252, 30] on div "Dinna-H 互助人編號/姓名" at bounding box center [243, 36] width 55 height 16
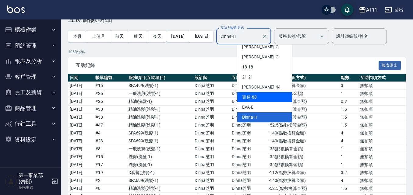
scroll to position [86, 0]
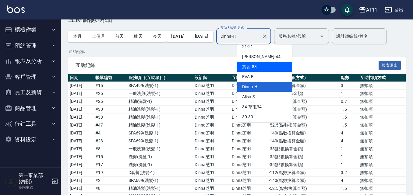
click at [257, 100] on div "Alisa -S" at bounding box center [264, 97] width 55 height 10
type input "Alisa-S"
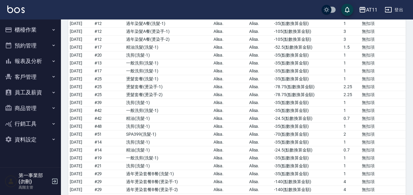
scroll to position [1072, 0]
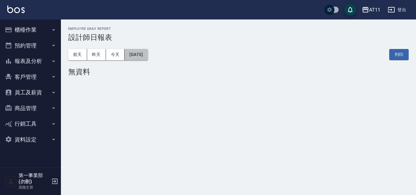
click at [148, 55] on button "[DATE]" at bounding box center [135, 54] width 23 height 11
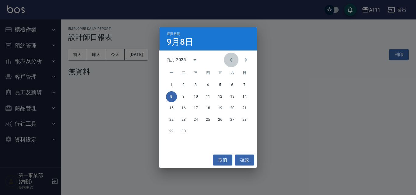
click at [235, 61] on button "Previous month" at bounding box center [231, 60] width 15 height 15
click at [247, 132] on button "31" at bounding box center [244, 131] width 11 height 11
click at [246, 132] on div "AT11 [DATE] 設計師日報表 列印時間： [DATE][PHONE_NUMBER]:29 Employee Daily Report 設計師日報表 […" at bounding box center [208, 97] width 416 height 195
click at [244, 132] on div "AT11 [DATE] 設計師日報表 列印時間： [DATE][PHONE_NUMBER]:29 Employee Daily Report 設計師日報表 […" at bounding box center [208, 97] width 416 height 195
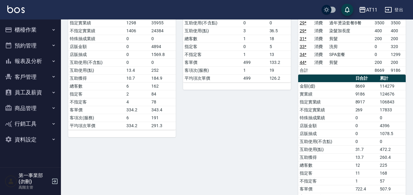
scroll to position [535, 0]
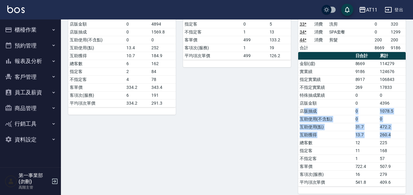
drag, startPoint x: 305, startPoint y: 105, endPoint x: 401, endPoint y: 130, distance: 98.3
click at [401, 130] on tbody "金額(虛) 8669 114279 實業績 9186 124676 指定實業績 8917 106843 不指定實業績 269 17833 特殊抽成業績 0 0…" at bounding box center [351, 123] width 107 height 127
click at [400, 131] on td "260.4" at bounding box center [391, 135] width 27 height 8
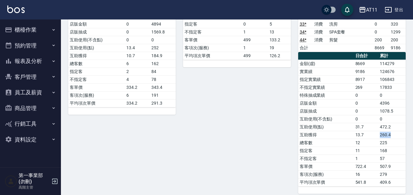
drag, startPoint x: 379, startPoint y: 129, endPoint x: 399, endPoint y: 127, distance: 19.9
click at [399, 131] on td "260.4" at bounding box center [391, 135] width 27 height 8
click at [398, 131] on td "260.4" at bounding box center [391, 135] width 27 height 8
drag, startPoint x: 380, startPoint y: 129, endPoint x: 394, endPoint y: 128, distance: 14.9
click at [394, 131] on td "260.4" at bounding box center [391, 135] width 27 height 8
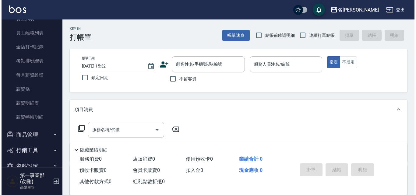
scroll to position [91, 0]
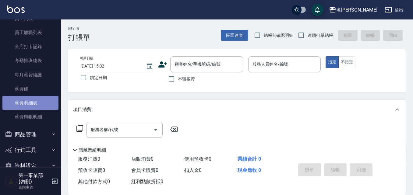
click at [37, 102] on link "薪資明細表" at bounding box center [30, 103] width 56 height 14
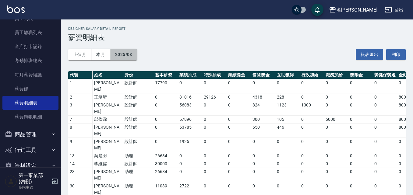
click at [127, 57] on button "2025/08" at bounding box center [123, 54] width 27 height 11
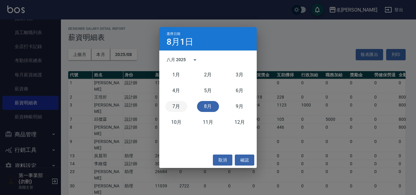
click at [175, 104] on button "7月" at bounding box center [176, 106] width 22 height 11
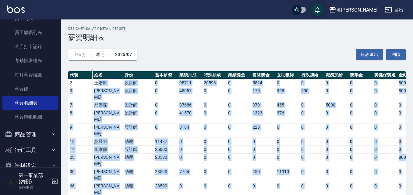
drag, startPoint x: 98, startPoint y: 81, endPoint x: 109, endPoint y: 178, distance: 97.7
click at [109, 178] on tbody "2 [PERSON_NAME] 設計師 0 95711 20593 0 5524 0 0 0 0 0 800 0 0 0 3160 125788 196945…" at bounding box center [354, 149] width 572 height 141
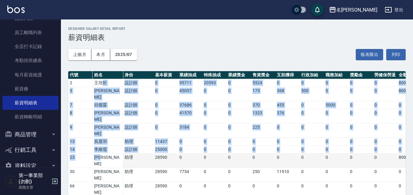
drag, startPoint x: 102, startPoint y: 86, endPoint x: 108, endPoint y: 138, distance: 51.8
click at [108, 138] on tbody "2 [PERSON_NAME] 設計師 0 95711 20593 0 5524 0 0 0 0 0 800 0 0 0 3160 125788 196945…" at bounding box center [354, 149] width 572 height 141
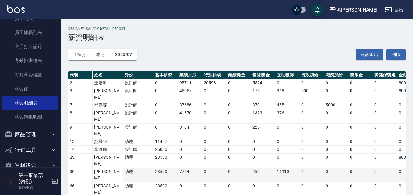
click at [125, 168] on td "助理" at bounding box center [138, 175] width 30 height 14
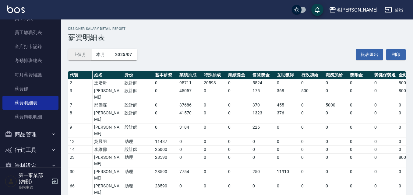
click at [85, 56] on button "上個月" at bounding box center [79, 54] width 23 height 11
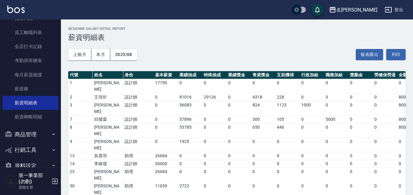
drag, startPoint x: 33, startPoint y: 90, endPoint x: 93, endPoint y: 83, distance: 60.4
click at [33, 90] on link "薪資條" at bounding box center [30, 89] width 56 height 14
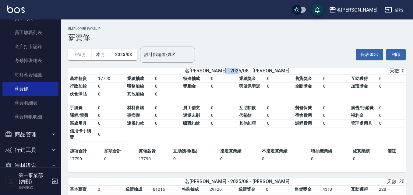
drag, startPoint x: 271, startPoint y: 73, endPoint x: 243, endPoint y: 73, distance: 28.0
click at [243, 73] on div "名留霧峰 - 2025/08 - 邱馨渝" at bounding box center [237, 71] width 110 height 6
click at [266, 73] on span "名留霧峰 - 2025/08 - 邱馨渝" at bounding box center [236, 71] width 105 height 6
drag, startPoint x: 271, startPoint y: 74, endPoint x: 254, endPoint y: 73, distance: 17.7
click at [254, 73] on div "名留霧峰 - 2025/08 - 邱馨渝" at bounding box center [237, 71] width 110 height 6
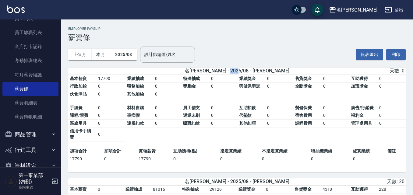
click at [254, 73] on span "名留霧峰 - 2025/08 - 邱馨渝" at bounding box center [236, 71] width 105 height 6
drag, startPoint x: 218, startPoint y: 158, endPoint x: 237, endPoint y: 158, distance: 18.6
click at [237, 158] on td "0" at bounding box center [240, 159] width 42 height 8
click at [270, 45] on div "上個月 本月 2025/08 設計師編號/姓名 設計師編號/姓名 報表匯出 列印" at bounding box center [236, 55] width 337 height 26
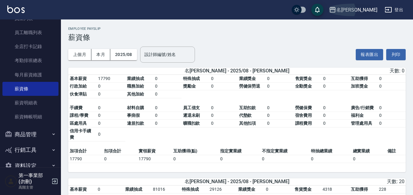
click at [373, 12] on div "名留霧峰" at bounding box center [356, 10] width 41 height 8
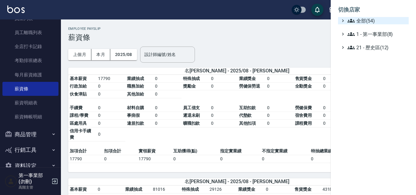
click at [372, 21] on span "全部(54)" at bounding box center [376, 20] width 59 height 7
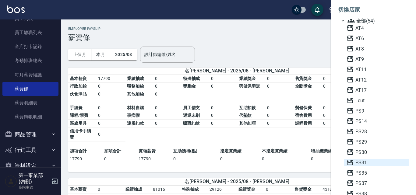
click at [361, 164] on span "PS31" at bounding box center [376, 162] width 60 height 7
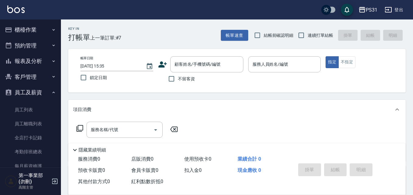
scroll to position [91, 0]
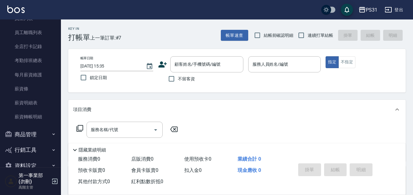
click at [39, 100] on link "薪資明細表" at bounding box center [30, 103] width 56 height 14
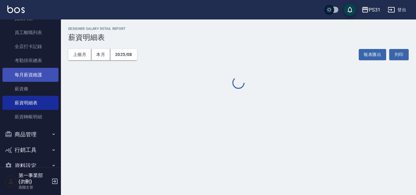
click at [40, 69] on link "每月薪資維護" at bounding box center [30, 75] width 56 height 14
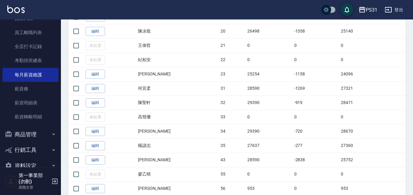
scroll to position [304, 0]
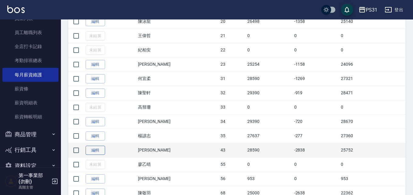
click at [101, 151] on link "編輯" at bounding box center [95, 150] width 19 height 9
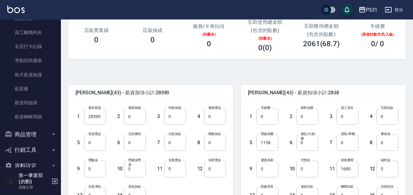
scroll to position [91, 0]
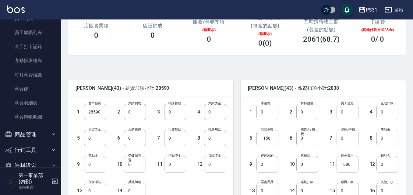
click at [99, 114] on input "28590" at bounding box center [95, 112] width 22 height 16
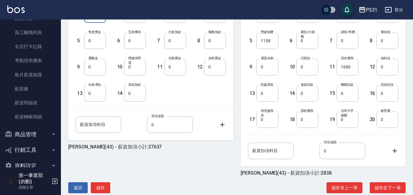
scroll to position [200, 0]
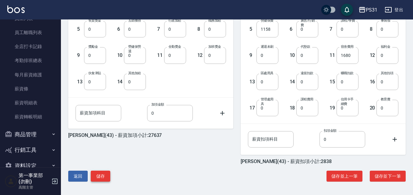
type input "27637"
click at [102, 176] on button "儲存" at bounding box center [100, 176] width 19 height 11
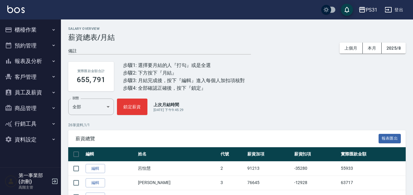
click at [193, 89] on div "步驟4: 全部確認正確後，按下『鎖定』" at bounding box center [184, 88] width 122 height 8
click at [203, 93] on div "實際匯款金額合計 655, 791 步驟1: 選擇要月結的人『打勾』或是全選 步驟2: 下方按下『月結』 步驟3: 月結完成後，按下『編輯』進入每個人加扣項核…" at bounding box center [236, 76] width 337 height 44
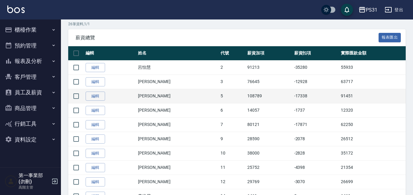
scroll to position [91, 0]
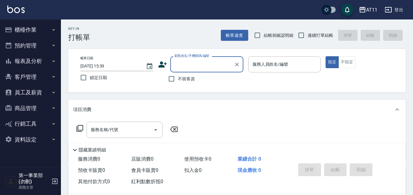
click at [51, 92] on button "員工及薪資" at bounding box center [30, 93] width 56 height 16
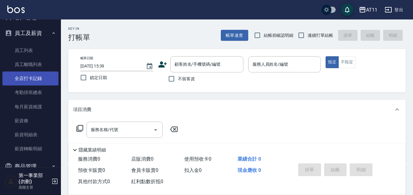
scroll to position [91, 0]
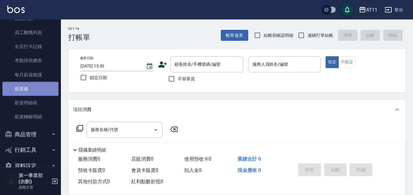
click at [35, 89] on link "薪資條" at bounding box center [30, 89] width 56 height 14
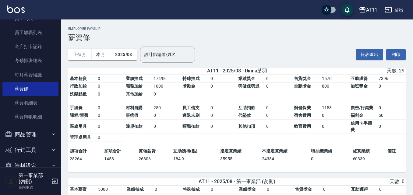
click at [278, 39] on h3 "薪資條" at bounding box center [236, 37] width 337 height 9
drag, startPoint x: 103, startPoint y: 163, endPoint x: 115, endPoint y: 164, distance: 11.6
click at [115, 163] on td "1458" at bounding box center [120, 159] width 34 height 8
drag, startPoint x: 152, startPoint y: 160, endPoint x: 128, endPoint y: 160, distance: 24.0
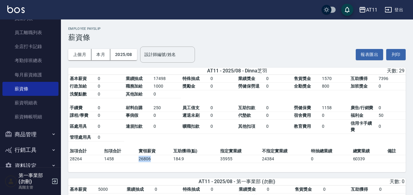
click at [128, 160] on tr "28264 1458 26806 184.9 35955 24384 0 60339" at bounding box center [236, 159] width 337 height 8
click at [194, 82] on td "特殊抽成" at bounding box center [195, 79] width 28 height 8
drag, startPoint x: 154, startPoint y: 81, endPoint x: 167, endPoint y: 81, distance: 13.1
click at [167, 81] on td "17498" at bounding box center [166, 79] width 29 height 8
click at [319, 149] on td "特抽總業績" at bounding box center [330, 151] width 42 height 8
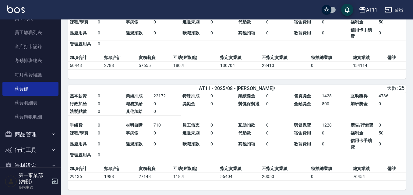
scroll to position [548, 0]
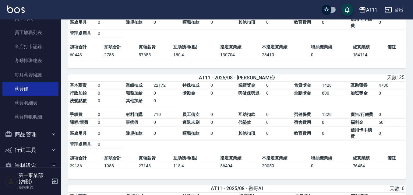
click at [306, 136] on span "教育費用" at bounding box center [302, 133] width 17 height 5
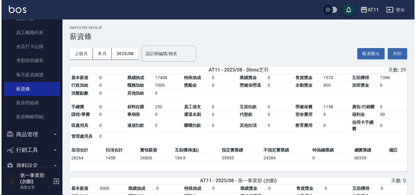
scroll to position [0, 0]
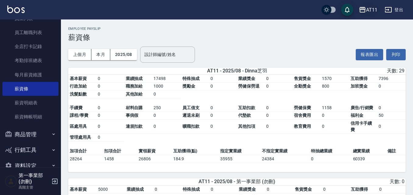
click at [371, 9] on div "AT11" at bounding box center [371, 10] width 11 height 8
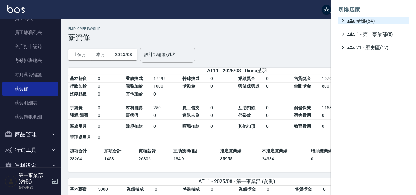
click at [367, 22] on span "全部(54)" at bounding box center [376, 20] width 59 height 7
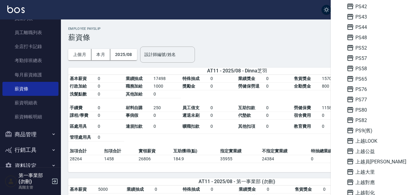
scroll to position [213, 0]
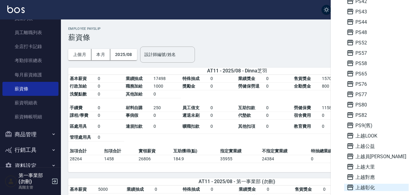
click at [369, 189] on span "上越彰化" at bounding box center [376, 187] width 60 height 7
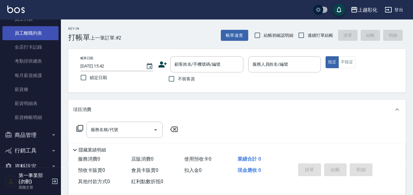
scroll to position [91, 0]
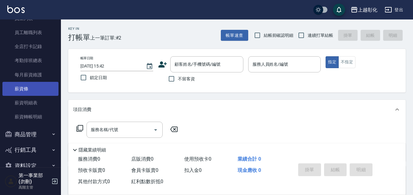
click at [37, 93] on link "薪資條" at bounding box center [30, 89] width 56 height 14
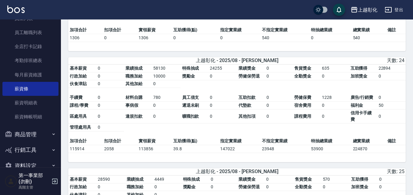
scroll to position [122, 0]
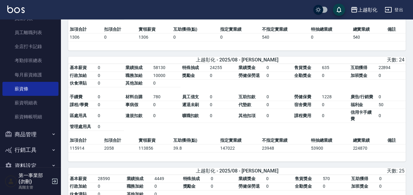
click at [155, 99] on td "780" at bounding box center [166, 97] width 29 height 8
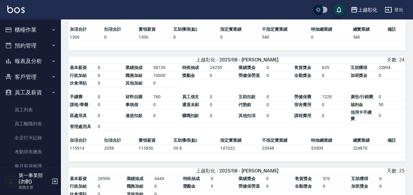
click at [28, 60] on button "報表及分析" at bounding box center [30, 61] width 56 height 16
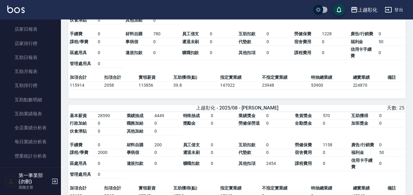
scroll to position [213, 0]
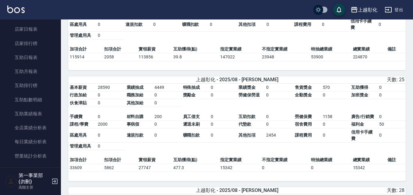
click at [230, 171] on td "15342" at bounding box center [240, 168] width 42 height 8
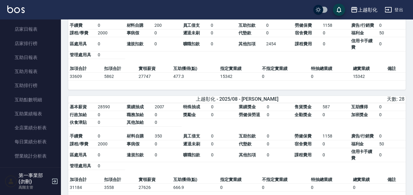
scroll to position [335, 0]
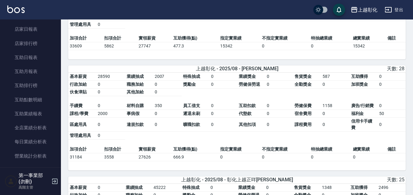
click at [198, 127] on span "曠職扣款" at bounding box center [191, 124] width 17 height 5
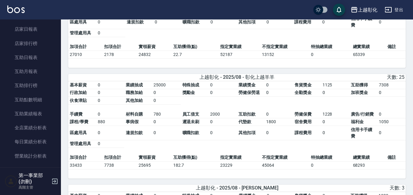
scroll to position [670, 0]
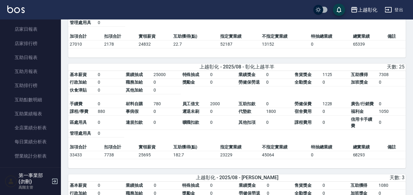
click at [308, 85] on span "全勤獎金" at bounding box center [302, 82] width 17 height 5
drag, startPoint x: 264, startPoint y: 119, endPoint x: 279, endPoint y: 119, distance: 15.5
click at [279, 119] on tbody "手續費 0 材料自購 780 員工借支 2000 互助扣款 0 勞健保費 1228 廣告/行銷費 0 課程/學費 880 事病假 0 遲退未刷 0 代墊款 1…" at bounding box center [236, 118] width 337 height 37
drag, startPoint x: 394, startPoint y: 117, endPoint x: 371, endPoint y: 120, distance: 22.4
click at [371, 120] on tbody "手續費 0 材料自購 780 員工借支 2000 互助扣款 0 勞健保費 1228 廣告/行銷費 0 課程/學費 880 事病假 0 遲退未刷 0 代墊款 1…" at bounding box center [236, 118] width 337 height 37
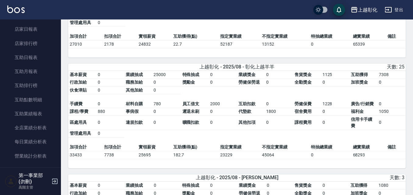
click at [363, 130] on td "信用卡手續費" at bounding box center [363, 123] width 28 height 14
drag, startPoint x: 138, startPoint y: 161, endPoint x: 151, endPoint y: 160, distance: 13.7
click at [151, 159] on td "25695" at bounding box center [154, 155] width 34 height 8
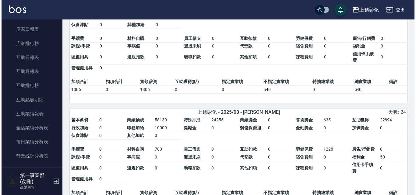
scroll to position [0, 0]
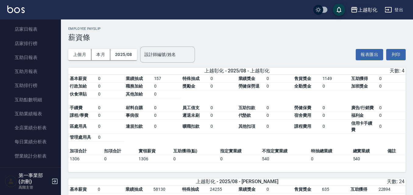
click at [366, 7] on div "上越彰化" at bounding box center [367, 10] width 19 height 8
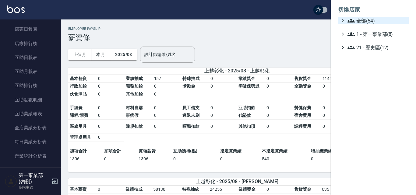
click at [368, 22] on span "全部(54)" at bounding box center [376, 20] width 59 height 7
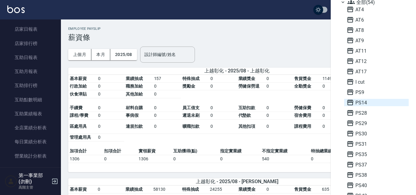
scroll to position [91, 0]
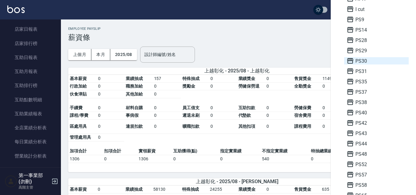
click at [366, 61] on span "PS30" at bounding box center [376, 60] width 60 height 7
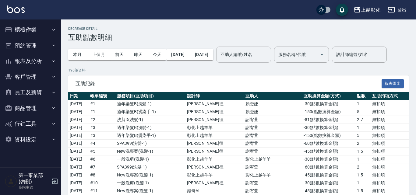
click at [265, 54] on div "互助人編號/姓名 互助人編號/姓名" at bounding box center [243, 55] width 55 height 16
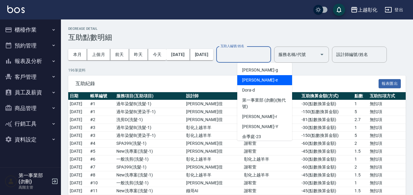
click at [267, 80] on div "allen -e" at bounding box center [264, 80] width 55 height 10
type input "allen-e"
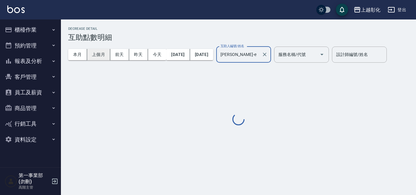
click at [103, 51] on button "上個月" at bounding box center [98, 54] width 23 height 11
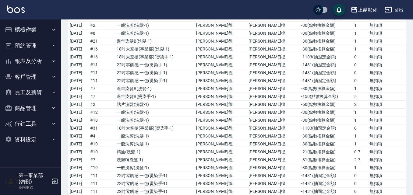
scroll to position [265, 0]
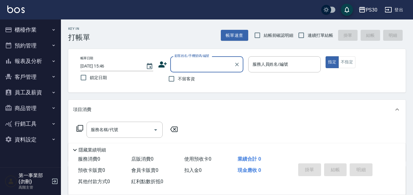
click at [45, 91] on button "員工及薪資" at bounding box center [30, 93] width 56 height 16
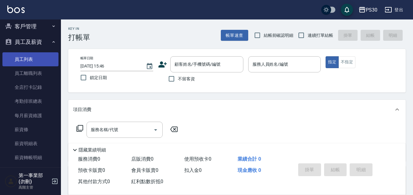
scroll to position [61, 0]
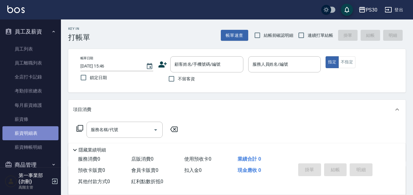
click at [42, 134] on link "薪資明細表" at bounding box center [30, 133] width 56 height 14
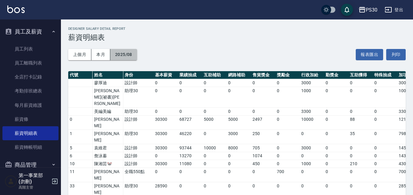
click at [124, 57] on button "2025/08" at bounding box center [123, 54] width 27 height 11
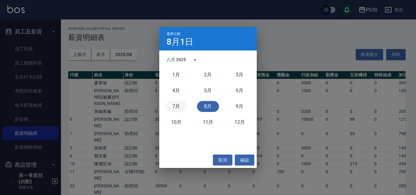
click at [173, 110] on button "7月" at bounding box center [176, 106] width 22 height 11
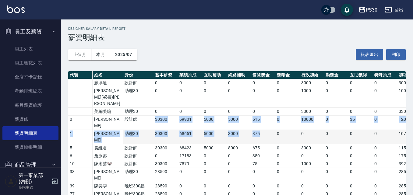
drag, startPoint x: 152, startPoint y: 114, endPoint x: 274, endPoint y: 119, distance: 121.9
click at [274, 119] on tbody "廖厚迪 設計師 0 0 0 0 0 0 3000 0 0 0 3000 0 0 0 0 林宥妤(祕書)fanny 助理30 0 0 0 0 0 0 1000 …" at bounding box center [293, 145] width 450 height 133
click at [272, 130] on td "375" at bounding box center [263, 137] width 24 height 14
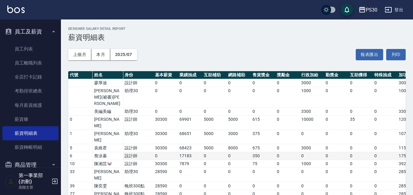
scroll to position [91, 0]
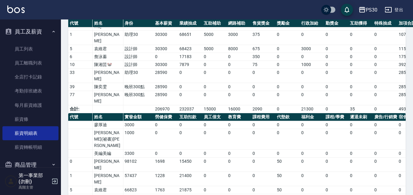
drag, startPoint x: 226, startPoint y: 166, endPoint x: 242, endPoint y: 184, distance: 24.5
click at [242, 184] on tbody "廖厚迪 3000 0 0 0 0 0 0 0 0 0 0 0 0 0 0 0 0 0 0 0 0 0 林宥妤(祕書)fanny 1000 0 0 0 0 0 …" at bounding box center [366, 187] width 597 height 133
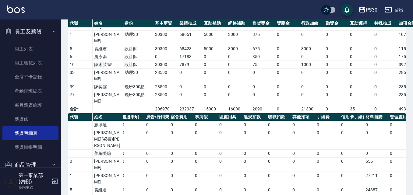
scroll to position [0, 259]
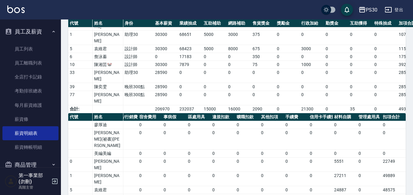
drag, startPoint x: 227, startPoint y: 168, endPoint x: 396, endPoint y: 164, distance: 169.0
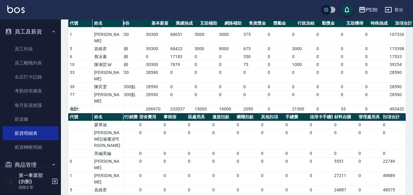
scroll to position [0, 0]
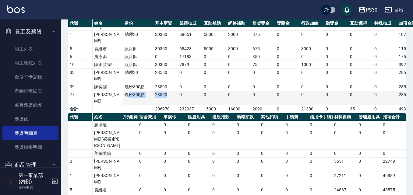
drag, startPoint x: 127, startPoint y: 72, endPoint x: 166, endPoint y: 71, distance: 38.7
click at [166, 91] on tr "77 林京璦 晚班300點 28590 0 0 0 0 0 0 0 0 0 28590 0 0 0 496" at bounding box center [293, 98] width 450 height 14
click at [163, 91] on td "28590" at bounding box center [165, 98] width 24 height 14
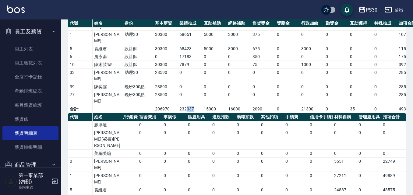
drag, startPoint x: 187, startPoint y: 81, endPoint x: 197, endPoint y: 81, distance: 9.4
click at [197, 81] on div "代號 姓名 身份 基本薪資 業績抽成 互助補助 網路補助 售貨獎金 獎勵金 行政加給 勤獎金 互助獲得 特殊抽成 加項合計 指定業績 不指定業績 特殊抽業績 …" at bounding box center [236, 46] width 337 height 133
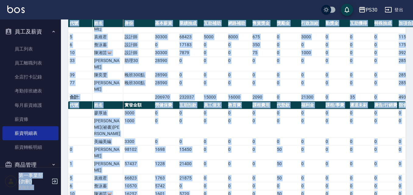
drag, startPoint x: 215, startPoint y: 174, endPoint x: 29, endPoint y: 156, distance: 187.4
click at [29, 156] on div "PS30 登出 櫃檯作業 打帳單 帳單列表 掛單列表 座位開單 營業儀表板 現金收支登錄 高階收支登錄 材料自購登錄 每日結帳 排班表 現場電腦打卡 掃碼打卡…" at bounding box center [206, 73] width 413 height 353
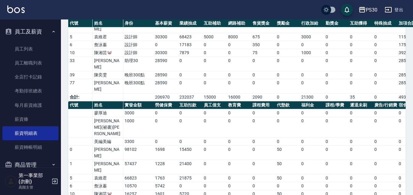
drag, startPoint x: 240, startPoint y: 164, endPoint x: 226, endPoint y: 164, distance: 14.3
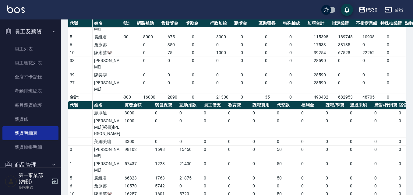
scroll to position [0, 113]
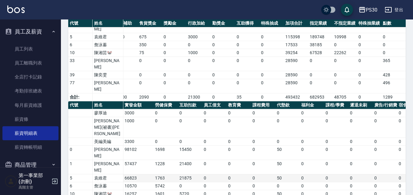
drag, startPoint x: 267, startPoint y: 130, endPoint x: 279, endPoint y: 129, distance: 12.5
click at [267, 174] on td "0" at bounding box center [263, 178] width 24 height 8
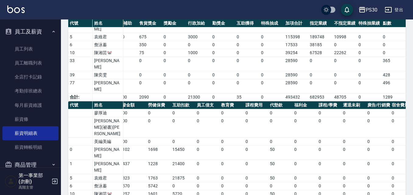
scroll to position [0, 0]
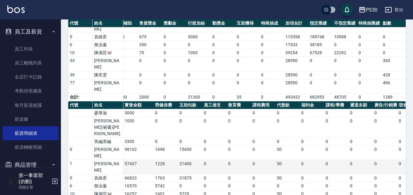
click at [142, 160] on td "57437" at bounding box center [138, 167] width 30 height 14
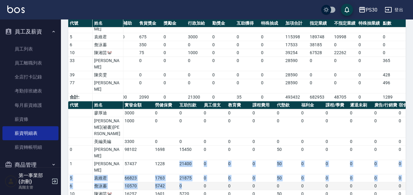
drag, startPoint x: 177, startPoint y: 122, endPoint x: 190, endPoint y: 140, distance: 22.4
click at [190, 140] on tbody "廖厚迪 3000 0 0 0 0 0 0 0 0 0 0 0 0 0 0 0 0 0 0 0 0 0 林宥妤(祕書)fanny 1000 0 0 0 0 0 …" at bounding box center [366, 175] width 597 height 133
click at [189, 174] on td "21875" at bounding box center [190, 178] width 24 height 8
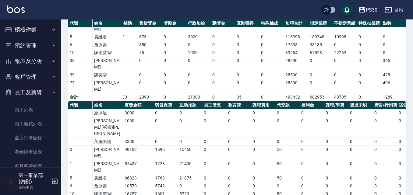
click at [37, 61] on button "報表及分析" at bounding box center [30, 61] width 56 height 16
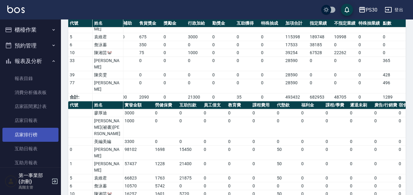
scroll to position [61, 0]
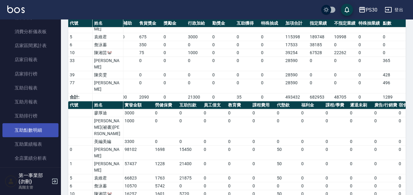
click at [36, 135] on link "互助點數明細" at bounding box center [30, 130] width 56 height 14
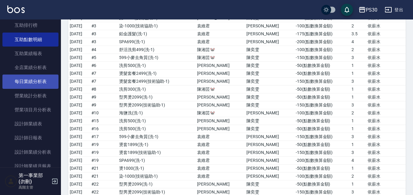
scroll to position [152, 0]
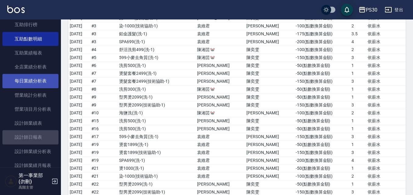
click at [41, 141] on link "設計師日報表" at bounding box center [30, 137] width 56 height 14
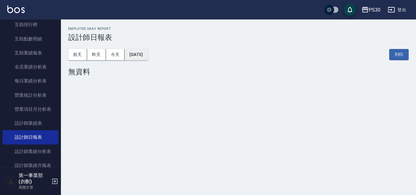
click at [136, 55] on button "2025/09/08" at bounding box center [135, 54] width 23 height 11
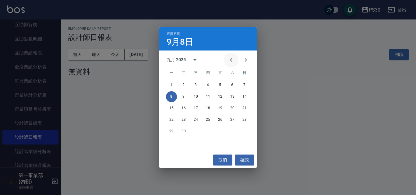
click at [233, 65] on button "Previous month" at bounding box center [231, 60] width 15 height 15
click at [248, 129] on button "31" at bounding box center [244, 131] width 11 height 11
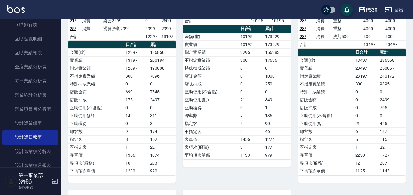
scroll to position [152, 0]
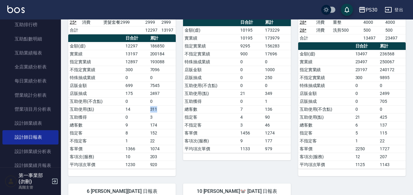
drag, startPoint x: 163, startPoint y: 110, endPoint x: 145, endPoint y: 110, distance: 18.6
click at [145, 110] on tr "互助使用(點) 14 311" at bounding box center [121, 109] width 107 height 8
click at [145, 110] on td "14" at bounding box center [136, 109] width 25 height 8
click at [39, 34] on link "互助點數明細" at bounding box center [30, 39] width 56 height 14
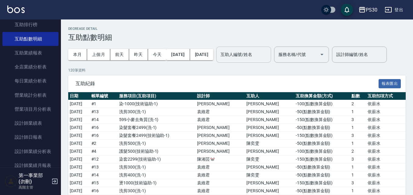
click at [258, 60] on div "互助人編號/姓名" at bounding box center [243, 55] width 55 height 16
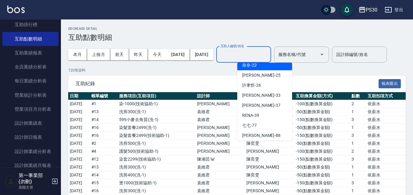
scroll to position [144, 0]
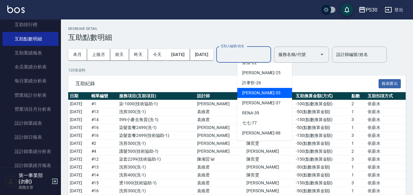
click at [257, 91] on span "洪采妤 -33" at bounding box center [261, 93] width 38 height 6
type input "洪采妤-33"
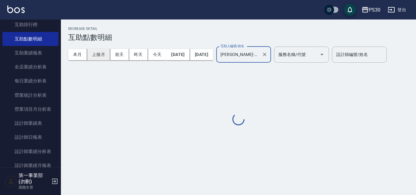
click at [99, 54] on button "上個月" at bounding box center [98, 54] width 23 height 11
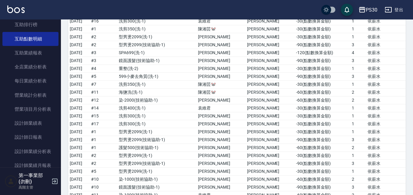
scroll to position [1966, 0]
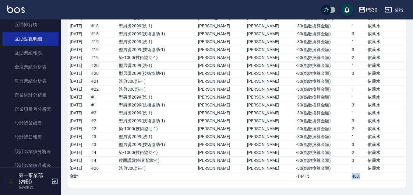
drag, startPoint x: 359, startPoint y: 176, endPoint x: 345, endPoint y: 175, distance: 14.0
click at [350, 175] on td "480." at bounding box center [358, 177] width 16 height 8
click at [307, 168] on td "-30 ( 點數換算金額 )" at bounding box center [321, 169] width 55 height 8
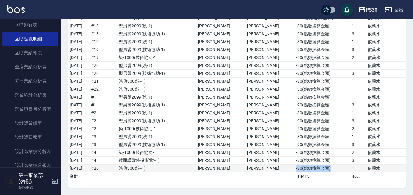
drag, startPoint x: 285, startPoint y: 169, endPoint x: 322, endPoint y: 169, distance: 37.7
click at [322, 169] on td "-30 ( 點數換算金額 )" at bounding box center [321, 169] width 55 height 8
click at [312, 158] on td "-90 ( 點數換算金額 )" at bounding box center [321, 161] width 55 height 8
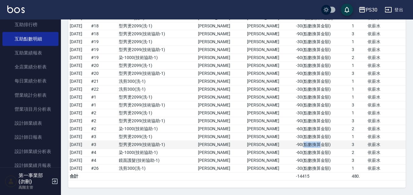
drag, startPoint x: 292, startPoint y: 142, endPoint x: 309, endPoint y: 144, distance: 17.4
click at [309, 144] on td "-90 ( 點數換算金額 )" at bounding box center [321, 145] width 55 height 8
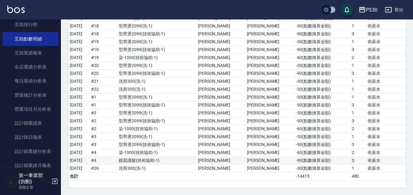
click at [311, 158] on td "-90 ( 點數換算金額 )" at bounding box center [321, 161] width 55 height 8
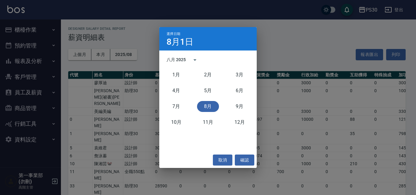
click at [267, 56] on div "選擇日期 8月1日 八月 2025 1月 2月 3月 4月 5月 6月 7月 8月 9月 10月 11月 12月 取消 確認" at bounding box center [208, 97] width 416 height 195
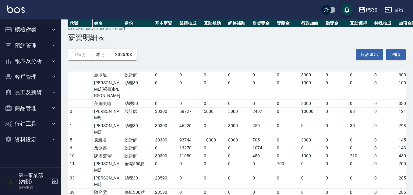
scroll to position [119, 0]
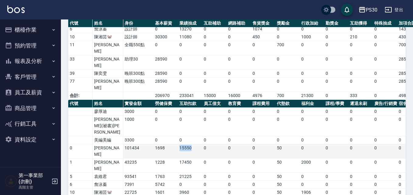
drag, startPoint x: 196, startPoint y: 107, endPoint x: 172, endPoint y: 109, distance: 24.1
click at [172, 144] on tr "0 [PERSON_NAME] 101434 1698 15550 0 0 0 50 0 0 0 0 0 0 0 0 0 0 0 0 2880 0 20178" at bounding box center [366, 151] width 597 height 14
click at [190, 144] on td "15550" at bounding box center [190, 151] width 24 height 14
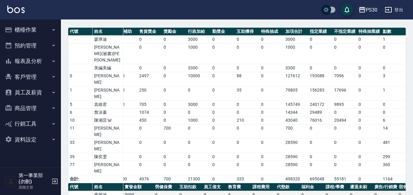
scroll to position [0, 0]
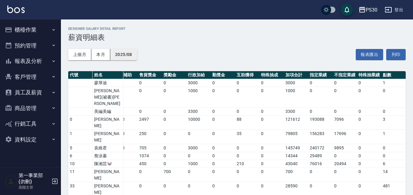
click at [131, 57] on button "2025/08" at bounding box center [123, 54] width 27 height 11
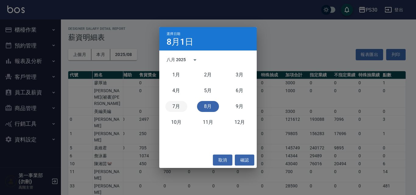
click at [173, 106] on button "7月" at bounding box center [176, 106] width 22 height 11
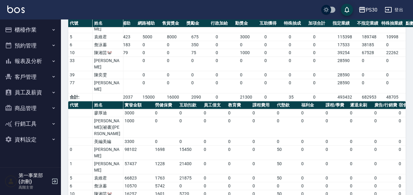
scroll to position [0, 113]
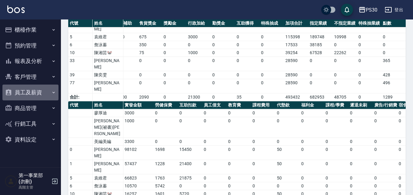
click at [33, 93] on button "員工及薪資" at bounding box center [30, 93] width 56 height 16
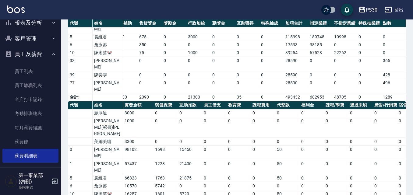
scroll to position [0, 0]
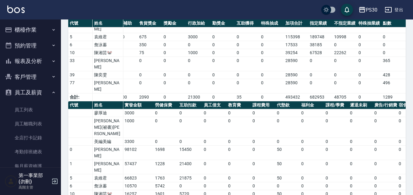
click at [40, 64] on button "報表及分析" at bounding box center [30, 61] width 56 height 16
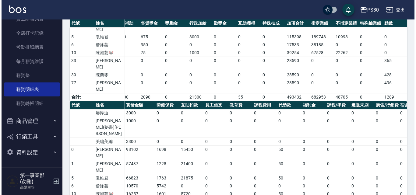
scroll to position [105, 0]
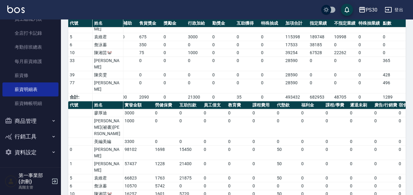
click at [375, 5] on button "PS30" at bounding box center [368, 10] width 24 height 12
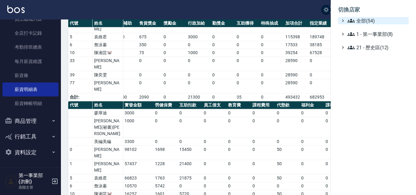
click at [364, 21] on span "全部(54)" at bounding box center [376, 20] width 59 height 7
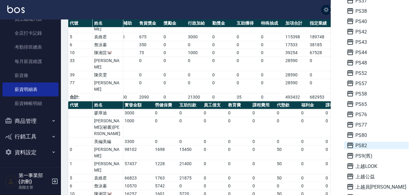
scroll to position [414, 0]
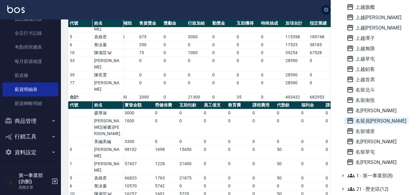
click at [373, 122] on span "名留員[PERSON_NAME]" at bounding box center [376, 120] width 60 height 7
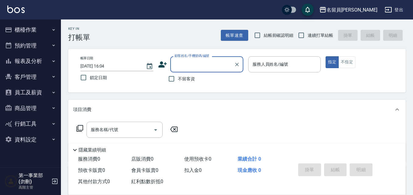
click at [36, 89] on button "員工及薪資" at bounding box center [30, 93] width 56 height 16
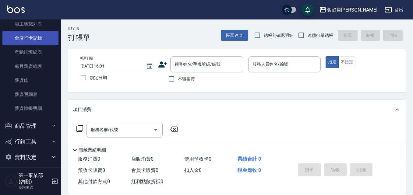
scroll to position [105, 0]
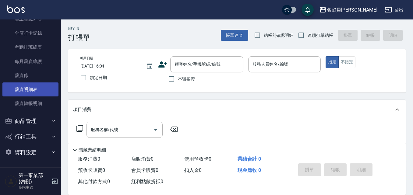
click at [33, 93] on link "薪資明細表" at bounding box center [30, 89] width 56 height 14
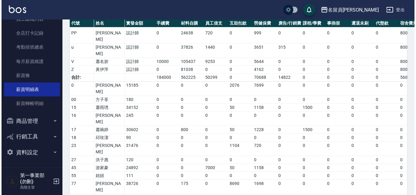
scroll to position [272, 0]
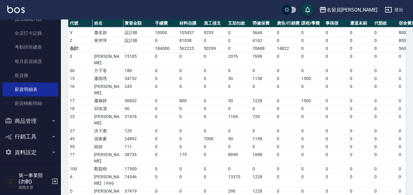
click at [366, 9] on div "名留員[PERSON_NAME]" at bounding box center [351, 10] width 51 height 8
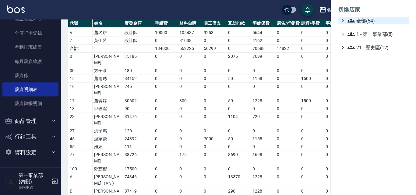
click at [370, 22] on span "全部(54)" at bounding box center [376, 20] width 59 height 7
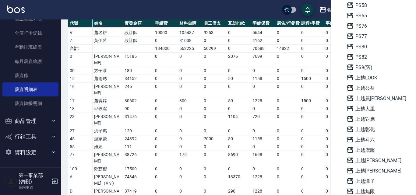
scroll to position [304, 0]
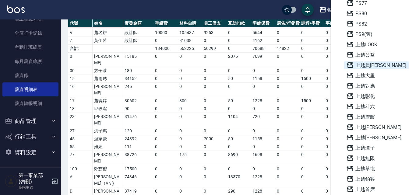
click at [372, 67] on span "上越員[PERSON_NAME]" at bounding box center [376, 64] width 60 height 7
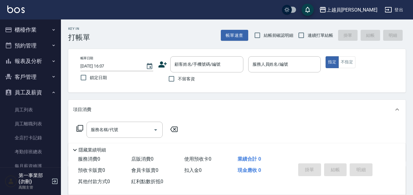
scroll to position [105, 0]
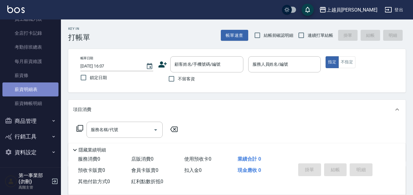
click at [38, 89] on link "薪資明細表" at bounding box center [30, 89] width 56 height 14
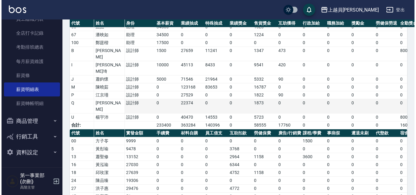
scroll to position [201, 0]
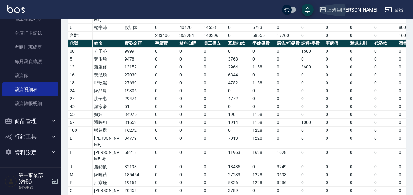
click at [358, 9] on div "上越員[PERSON_NAME]" at bounding box center [351, 10] width 51 height 8
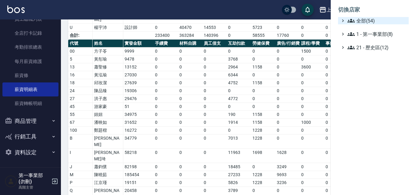
click at [368, 22] on span "全部(54)" at bounding box center [376, 20] width 59 height 7
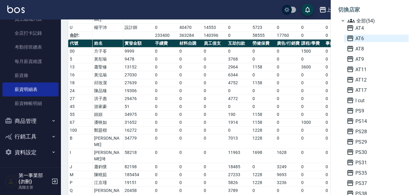
click at [368, 40] on span "AT6" at bounding box center [376, 38] width 60 height 7
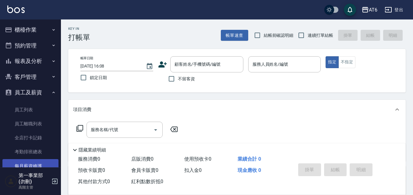
scroll to position [30, 0]
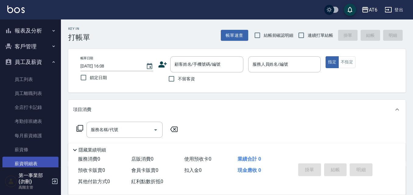
click at [39, 162] on link "薪資明細表" at bounding box center [30, 164] width 56 height 14
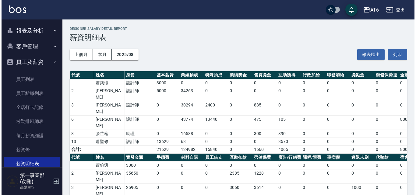
scroll to position [19, 0]
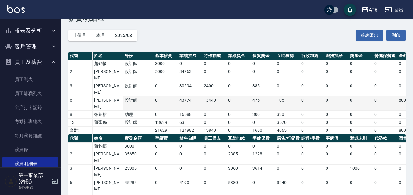
click at [305, 96] on td "0" at bounding box center [311, 103] width 24 height 14
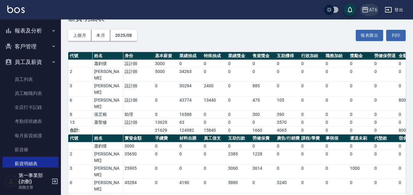
click at [366, 9] on icon "button" at bounding box center [364, 9] width 7 height 7
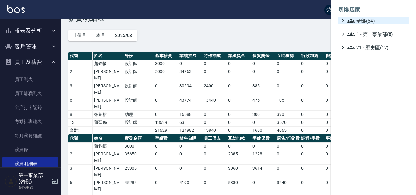
click at [364, 19] on span "全部(54)" at bounding box center [376, 20] width 59 height 7
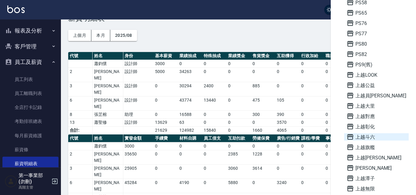
scroll to position [335, 0]
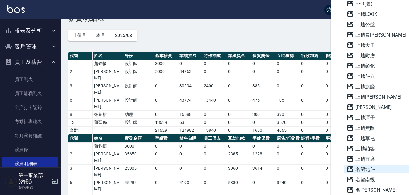
click at [379, 170] on span "名留北斗" at bounding box center [376, 169] width 60 height 7
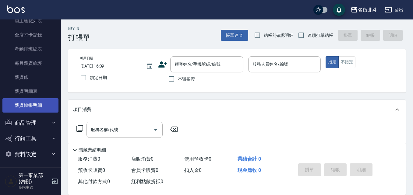
scroll to position [105, 0]
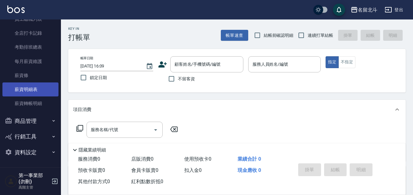
click at [41, 89] on link "薪資明細表" at bounding box center [30, 89] width 56 height 14
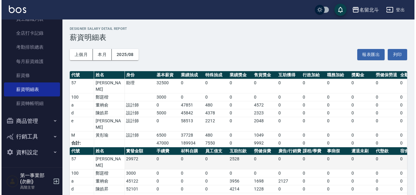
scroll to position [19, 0]
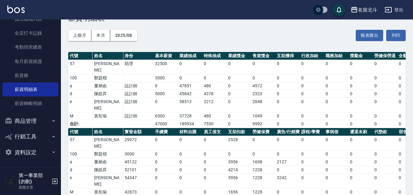
click at [362, 8] on div "名留北斗" at bounding box center [367, 10] width 19 height 8
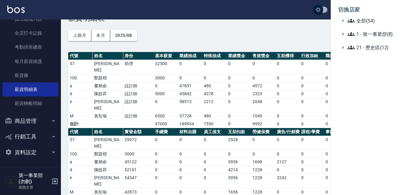
click at [362, 16] on li "切換店家" at bounding box center [373, 9] width 71 height 15
click at [362, 18] on span "全部(54)" at bounding box center [376, 20] width 59 height 7
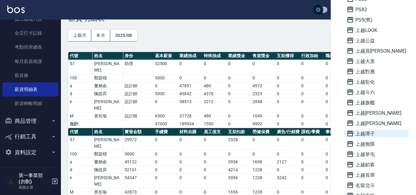
scroll to position [335, 0]
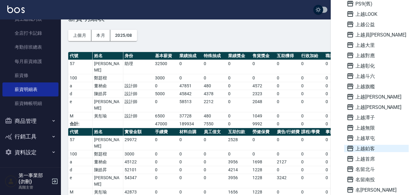
click at [370, 150] on span "上越鉑客" at bounding box center [376, 148] width 60 height 7
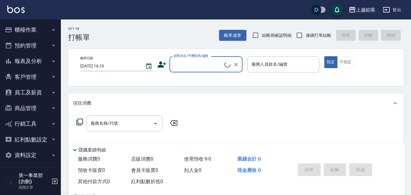
click at [35, 98] on button "員工及薪資" at bounding box center [30, 93] width 56 height 16
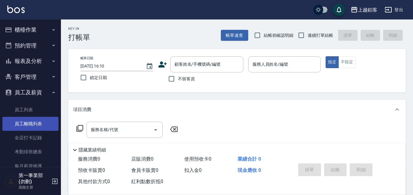
scroll to position [121, 0]
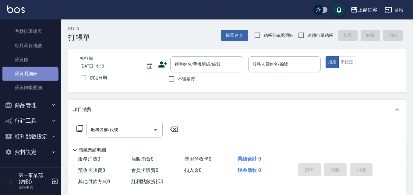
click at [30, 77] on link "薪資明細表" at bounding box center [30, 74] width 56 height 14
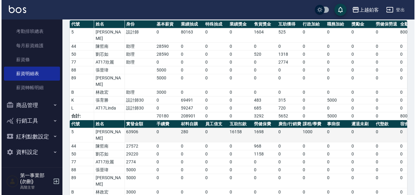
scroll to position [59, 0]
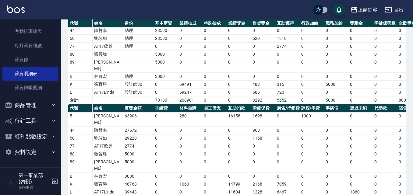
click at [371, 8] on div "上越鉑客" at bounding box center [367, 10] width 19 height 8
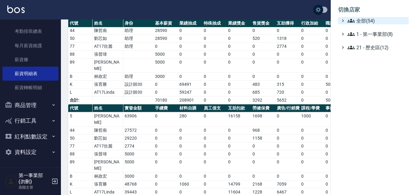
click at [366, 22] on span "全部(54)" at bounding box center [376, 20] width 59 height 7
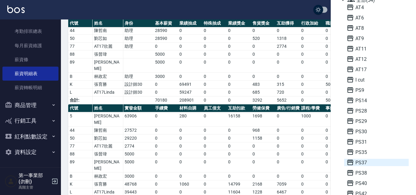
scroll to position [30, 0]
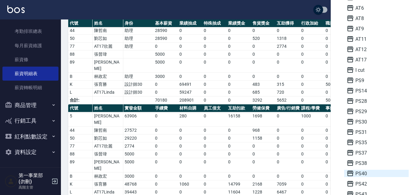
click at [367, 173] on span "PS40" at bounding box center [376, 173] width 60 height 7
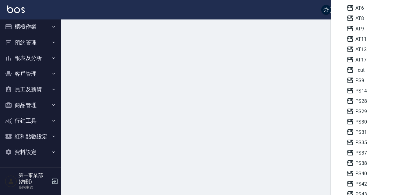
scroll to position [3, 0]
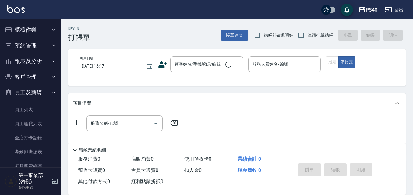
click at [34, 187] on link "薪資明細表" at bounding box center [30, 194] width 56 height 14
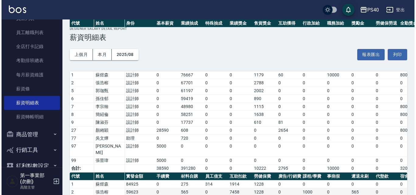
scroll to position [90, 0]
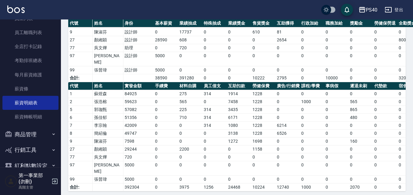
click at [368, 8] on div "PS40" at bounding box center [372, 10] width 12 height 8
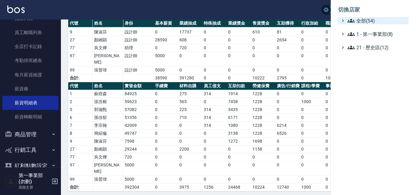
click at [369, 19] on span "全部(54)" at bounding box center [376, 20] width 59 height 7
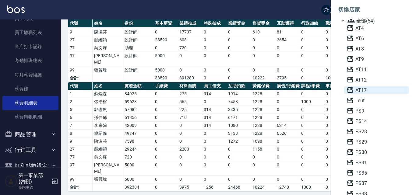
click at [368, 91] on span "AT17" at bounding box center [376, 89] width 60 height 7
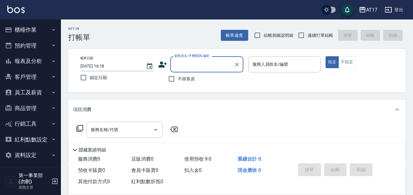
click at [43, 88] on button "員工及薪資" at bounding box center [30, 93] width 56 height 16
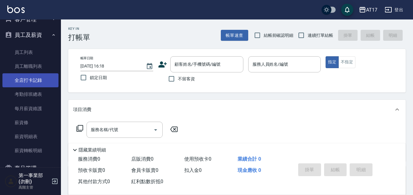
scroll to position [61, 0]
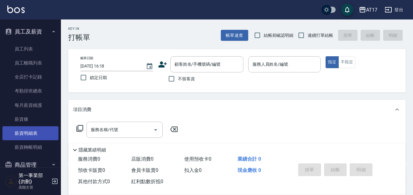
click at [35, 134] on link "薪資明細表" at bounding box center [30, 133] width 56 height 14
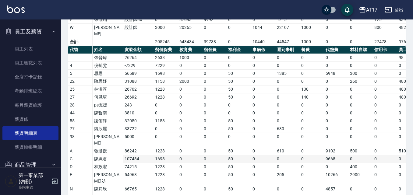
scroll to position [215, 0]
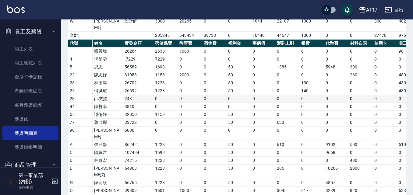
click at [225, 95] on td "0" at bounding box center [214, 99] width 24 height 8
click at [366, 9] on div "AT17" at bounding box center [371, 10] width 11 height 8
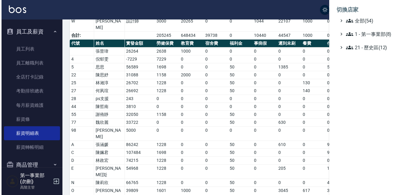
scroll to position [209, 0]
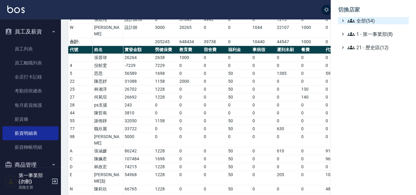
click at [371, 20] on span "全部(54)" at bounding box center [376, 20] width 59 height 7
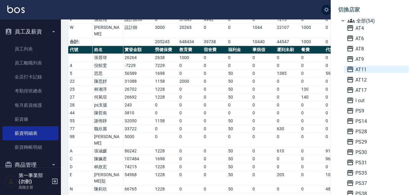
click at [371, 69] on span "AT11" at bounding box center [376, 69] width 60 height 7
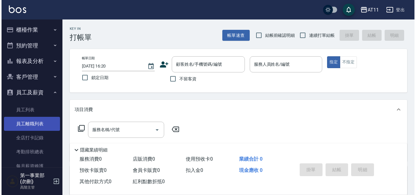
scroll to position [91, 0]
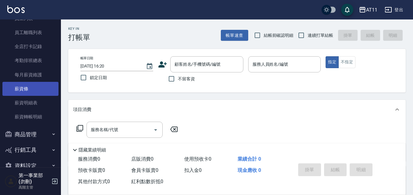
click at [34, 88] on link "薪資條" at bounding box center [30, 89] width 56 height 14
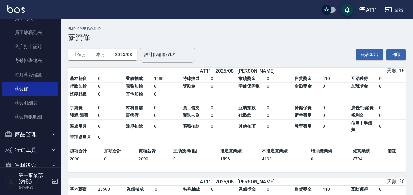
click at [392, 55] on button "列印" at bounding box center [395, 54] width 19 height 11
click at [371, 11] on div "AT11" at bounding box center [371, 10] width 11 height 8
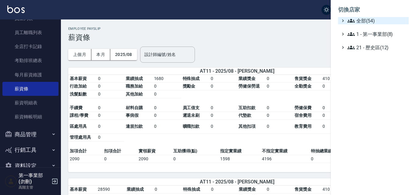
click at [368, 17] on span "全部(54)" at bounding box center [376, 20] width 59 height 7
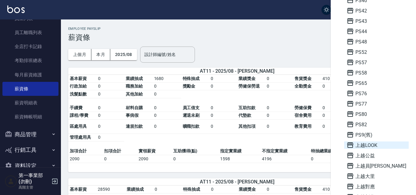
scroll to position [213, 0]
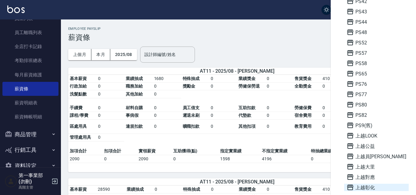
click at [374, 186] on span "上越彰化" at bounding box center [376, 187] width 60 height 7
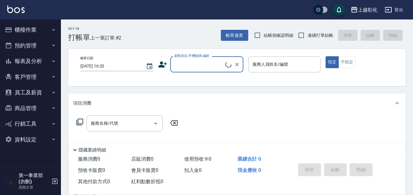
click at [38, 90] on button "員工及薪資" at bounding box center [30, 93] width 56 height 16
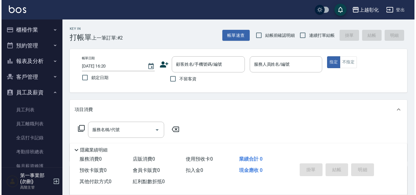
scroll to position [91, 0]
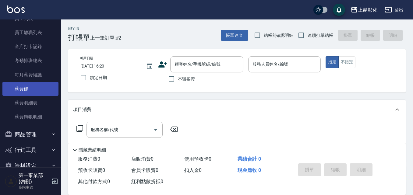
click at [33, 90] on link "薪資條" at bounding box center [30, 89] width 56 height 14
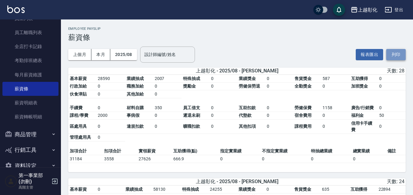
click at [399, 58] on button "列印" at bounding box center [395, 54] width 19 height 11
click at [364, 10] on div "上越彰化" at bounding box center [367, 10] width 19 height 8
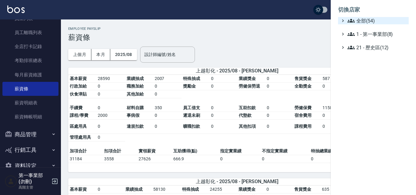
click at [365, 20] on span "全部(54)" at bounding box center [376, 20] width 59 height 7
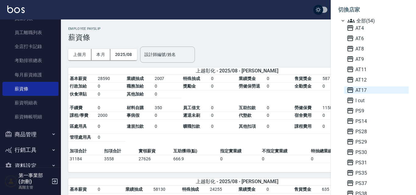
click at [369, 89] on span "AT17" at bounding box center [376, 89] width 60 height 7
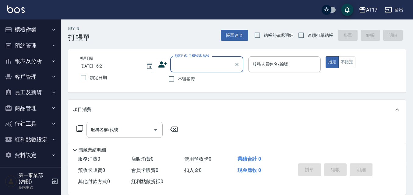
click at [41, 95] on button "員工及薪資" at bounding box center [30, 93] width 56 height 16
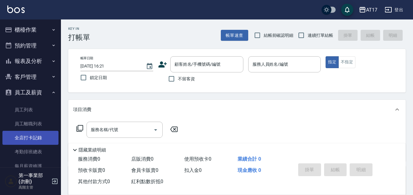
scroll to position [121, 0]
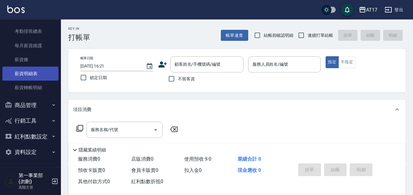
click at [36, 74] on link "薪資明細表" at bounding box center [30, 74] width 56 height 14
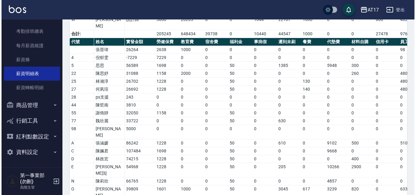
scroll to position [209, 0]
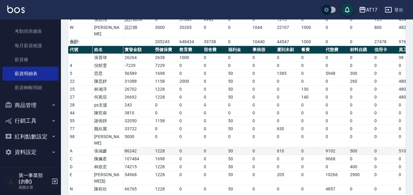
click at [184, 147] on td "0" at bounding box center [190, 151] width 24 height 8
click at [363, 8] on icon "button" at bounding box center [362, 9] width 6 height 5
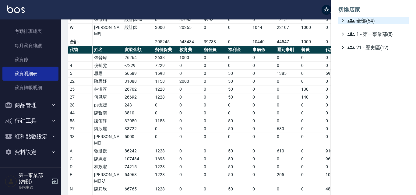
click at [369, 17] on span "全部(54)" at bounding box center [376, 20] width 59 height 7
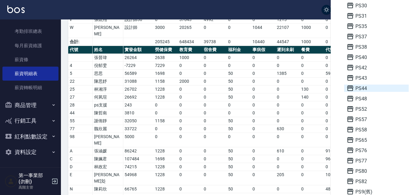
scroll to position [183, 0]
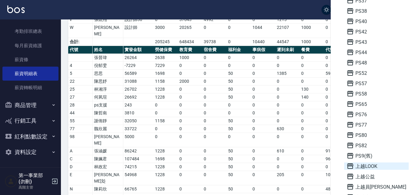
click at [376, 166] on span "上越LOOK" at bounding box center [376, 166] width 60 height 7
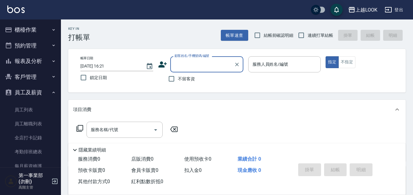
scroll to position [61, 0]
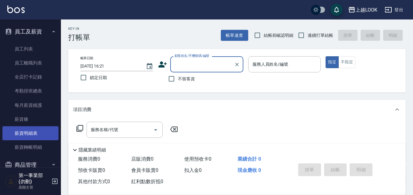
click at [41, 132] on link "薪資明細表" at bounding box center [30, 133] width 56 height 14
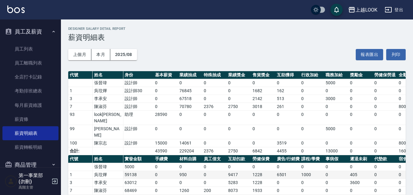
click at [338, 171] on td "0" at bounding box center [336, 175] width 24 height 8
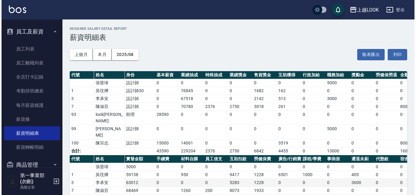
scroll to position [30, 0]
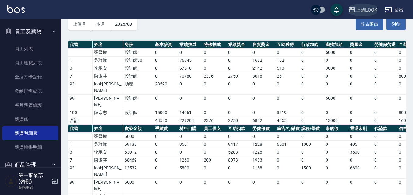
click at [360, 9] on div "上越LOOK" at bounding box center [366, 10] width 22 height 8
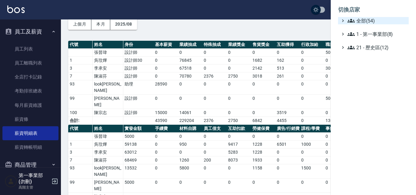
click at [362, 22] on span "全部(54)" at bounding box center [376, 20] width 59 height 7
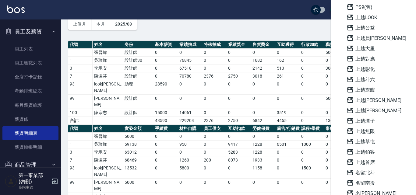
scroll to position [396, 0]
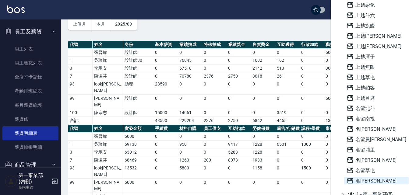
click at [374, 179] on span "名[PERSON_NAME]" at bounding box center [376, 180] width 60 height 7
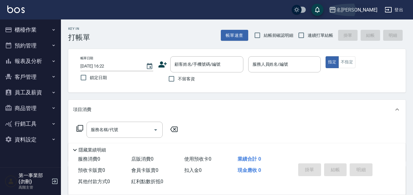
click at [363, 8] on div "名[PERSON_NAME]" at bounding box center [356, 10] width 41 height 8
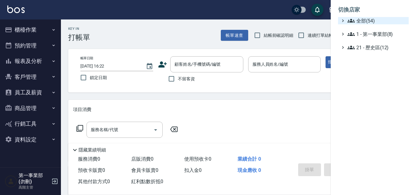
click at [362, 21] on span "全部(54)" at bounding box center [376, 20] width 59 height 7
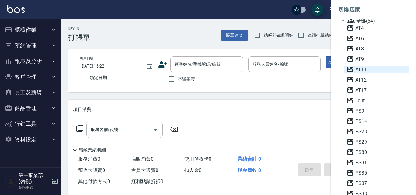
click at [368, 67] on span "AT11" at bounding box center [376, 69] width 60 height 7
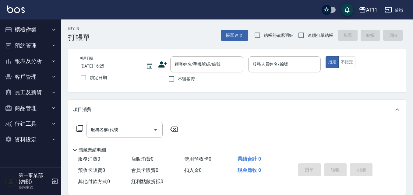
click at [44, 88] on button "員工及薪資" at bounding box center [30, 93] width 56 height 16
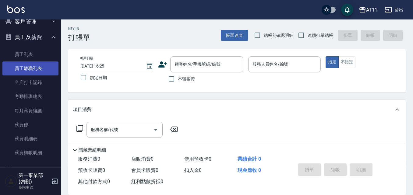
scroll to position [91, 0]
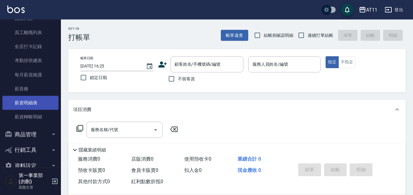
click at [40, 103] on link "薪資明細表" at bounding box center [30, 103] width 56 height 14
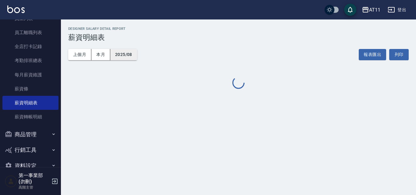
click at [128, 50] on button "2025/08" at bounding box center [123, 54] width 27 height 11
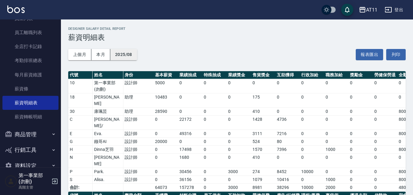
click at [126, 58] on button "2025/08" at bounding box center [123, 54] width 27 height 11
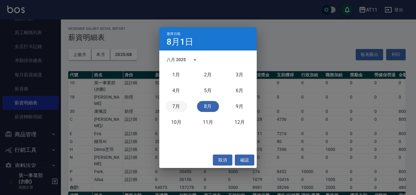
click at [173, 106] on button "7月" at bounding box center [176, 106] width 22 height 11
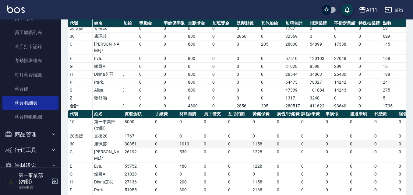
scroll to position [30, 0]
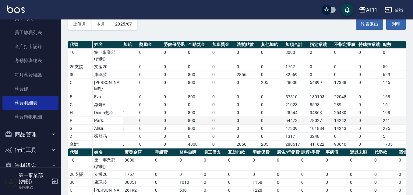
click at [258, 117] on td "0" at bounding box center [247, 121] width 24 height 8
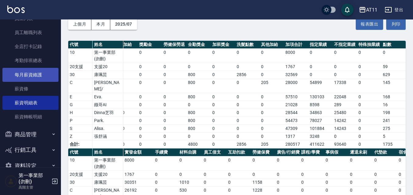
scroll to position [0, 0]
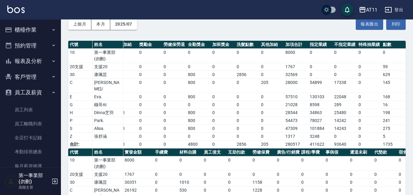
click at [37, 60] on button "報表及分析" at bounding box center [30, 61] width 56 height 16
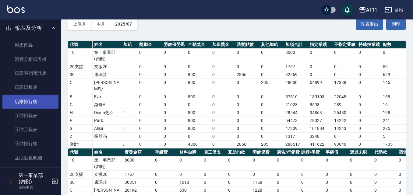
scroll to position [91, 0]
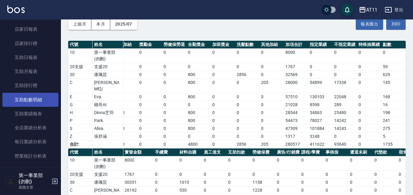
click at [42, 104] on link "互助點數明細" at bounding box center [30, 100] width 56 height 14
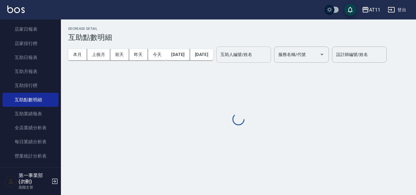
click at [266, 50] on input "互助人編號/姓名" at bounding box center [243, 54] width 49 height 11
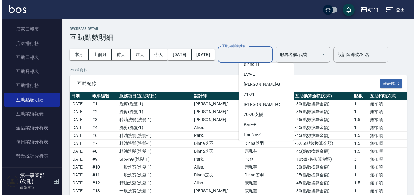
scroll to position [98, 0]
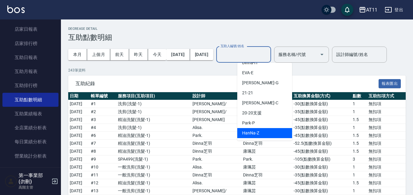
click at [262, 134] on div "HanNa -Z" at bounding box center [264, 133] width 55 height 10
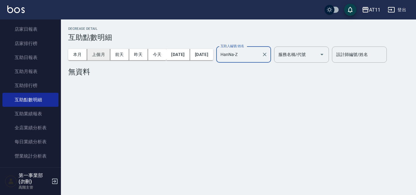
click at [106, 57] on button "上個月" at bounding box center [98, 54] width 23 height 11
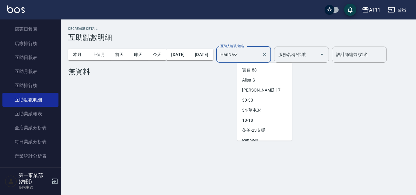
click at [259, 59] on input "HanNa-Z" at bounding box center [239, 54] width 40 height 11
click at [262, 97] on div "30 -30" at bounding box center [264, 100] width 55 height 10
type input "30-30"
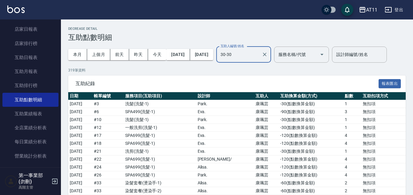
click at [259, 59] on input "30-30" at bounding box center [239, 54] width 40 height 11
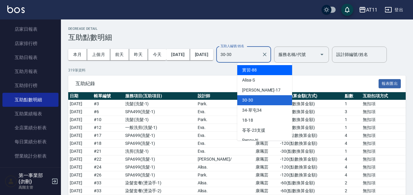
click at [210, 73] on p "319 筆資料" at bounding box center [236, 70] width 337 height 5
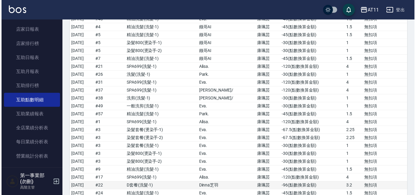
scroll to position [2473, 0]
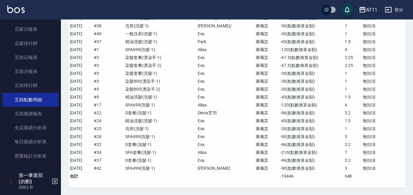
click at [363, 9] on icon "button" at bounding box center [362, 9] width 6 height 5
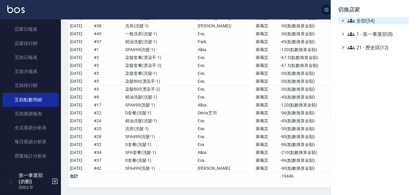
click at [366, 17] on span "全部(54)" at bounding box center [376, 20] width 59 height 7
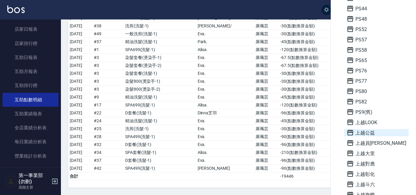
scroll to position [304, 0]
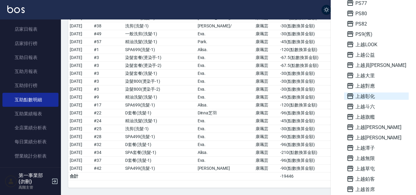
click at [364, 94] on span "上越彰化" at bounding box center [376, 96] width 60 height 7
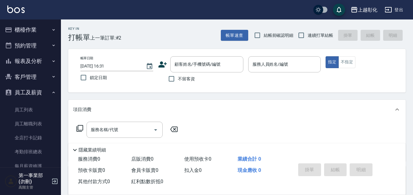
scroll to position [105, 0]
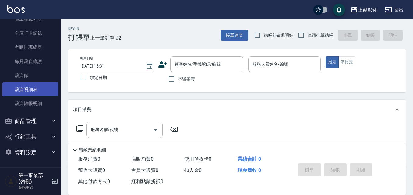
click at [40, 94] on link "薪資明細表" at bounding box center [30, 89] width 56 height 14
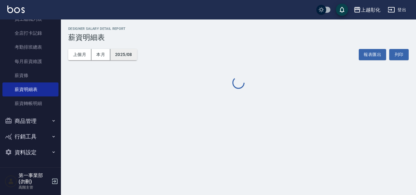
click at [120, 55] on button "2025/08" at bounding box center [123, 54] width 27 height 11
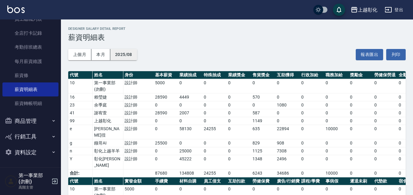
click at [131, 57] on button "2025/08" at bounding box center [123, 54] width 27 height 11
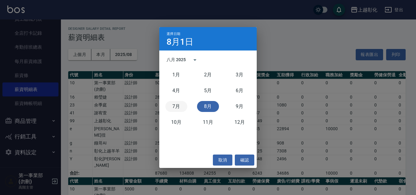
click at [180, 105] on button "7月" at bounding box center [176, 106] width 22 height 11
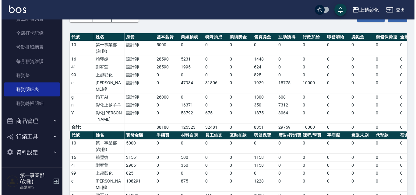
scroll to position [8, 0]
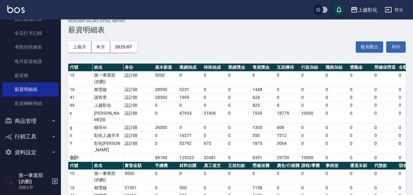
click at [358, 8] on div "上越彰化" at bounding box center [367, 10] width 19 height 8
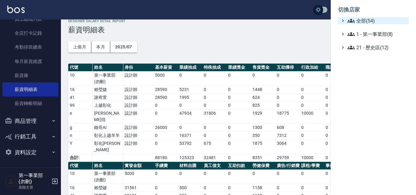
click at [364, 23] on span "全部(54)" at bounding box center [376, 20] width 59 height 7
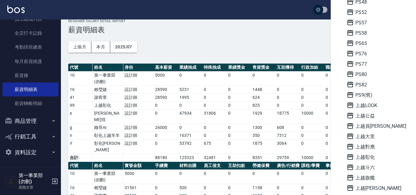
scroll to position [414, 0]
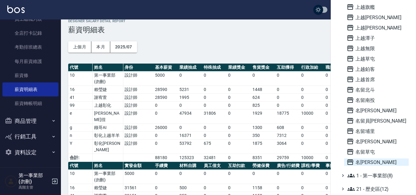
click at [377, 160] on span "名[PERSON_NAME]" at bounding box center [376, 162] width 60 height 7
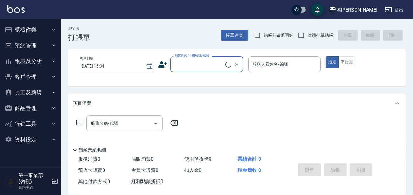
click at [47, 94] on button "員工及薪資" at bounding box center [30, 93] width 56 height 16
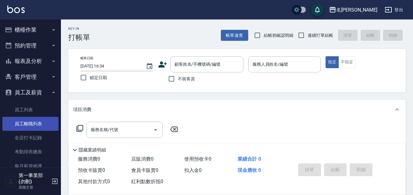
scroll to position [105, 0]
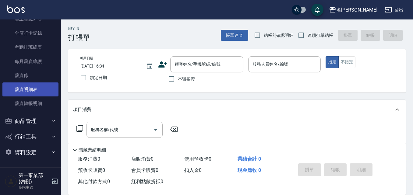
click at [41, 87] on link "薪資明細表" at bounding box center [30, 89] width 56 height 14
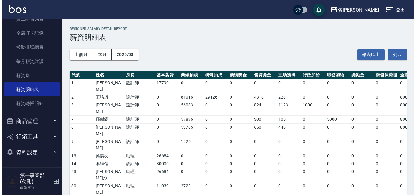
scroll to position [122, 0]
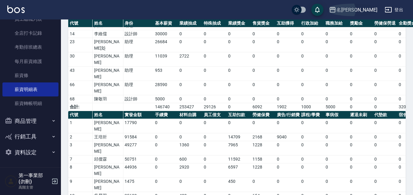
click at [361, 6] on div "名留霧峰" at bounding box center [356, 10] width 41 height 8
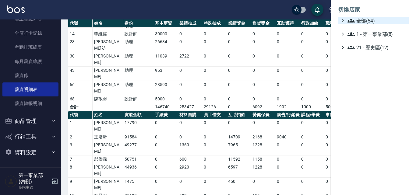
click at [361, 20] on span "全部(54)" at bounding box center [376, 20] width 59 height 7
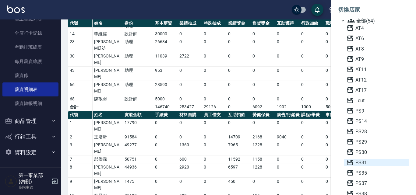
click at [367, 163] on span "PS31" at bounding box center [376, 162] width 60 height 7
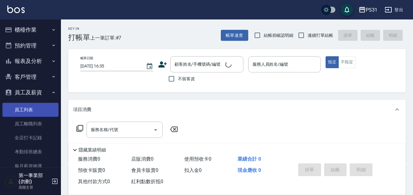
scroll to position [105, 0]
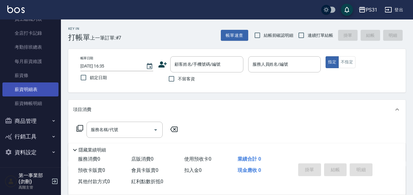
click at [48, 90] on link "薪資明細表" at bounding box center [30, 89] width 56 height 14
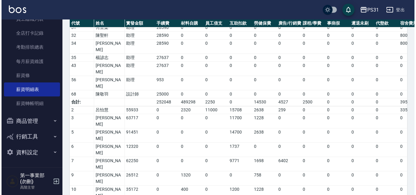
scroll to position [225, 0]
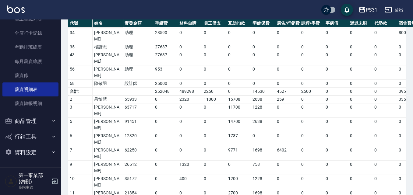
click at [371, 9] on div "PS31" at bounding box center [372, 10] width 12 height 8
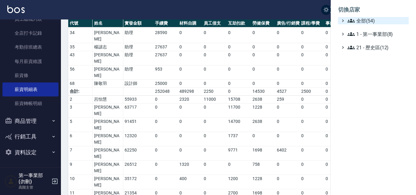
click at [369, 20] on span "全部(54)" at bounding box center [376, 20] width 59 height 7
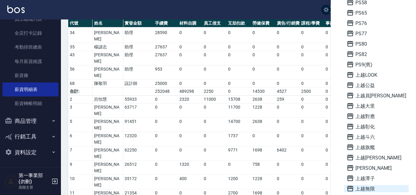
scroll to position [304, 0]
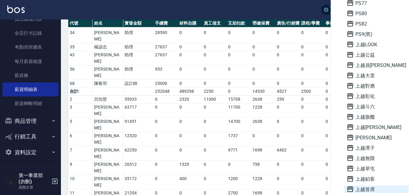
click at [377, 187] on span "上越首席" at bounding box center [376, 189] width 60 height 7
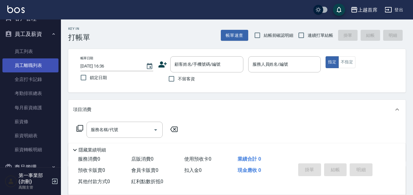
scroll to position [61, 0]
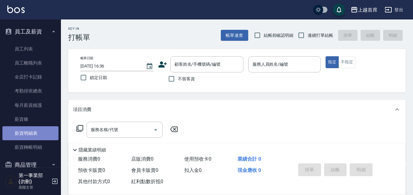
click at [45, 131] on link "薪資明細表" at bounding box center [30, 133] width 56 height 14
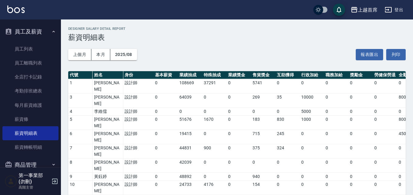
scroll to position [122, 0]
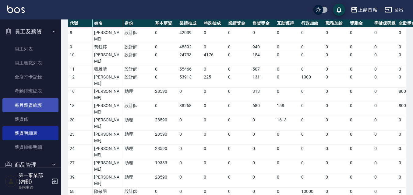
click at [38, 109] on link "每月薪資維護" at bounding box center [30, 105] width 56 height 14
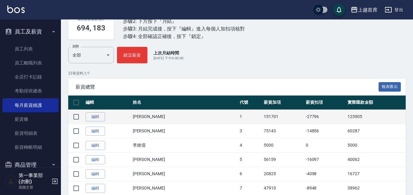
scroll to position [152, 0]
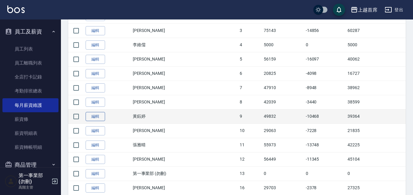
click at [101, 118] on link "編輯" at bounding box center [95, 116] width 19 height 9
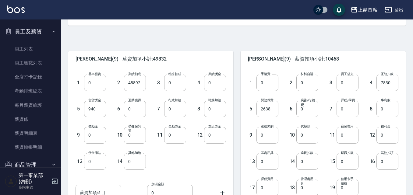
scroll to position [122, 0]
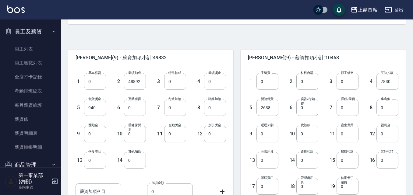
click at [219, 78] on input "0" at bounding box center [215, 81] width 22 height 16
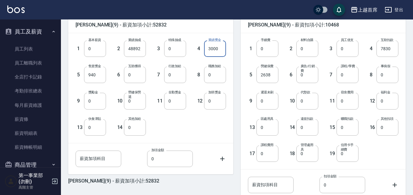
scroll to position [200, 0]
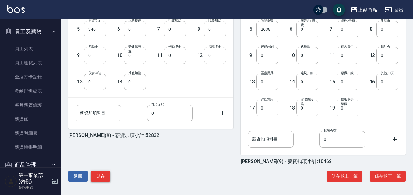
type input "3000"
click at [103, 172] on button "儲存" at bounding box center [100, 176] width 19 height 11
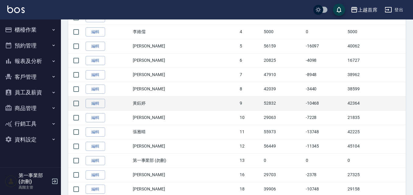
scroll to position [183, 0]
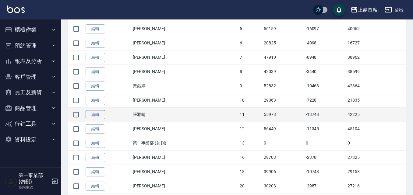
click at [93, 117] on link "編輯" at bounding box center [95, 114] width 19 height 9
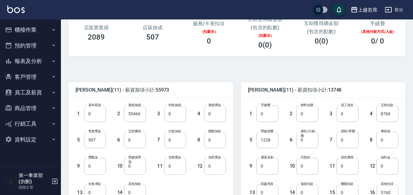
scroll to position [91, 0]
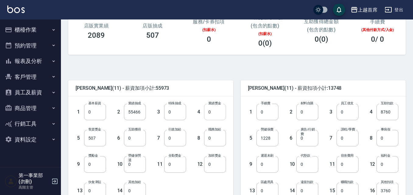
click at [208, 113] on input "0" at bounding box center [215, 112] width 22 height 16
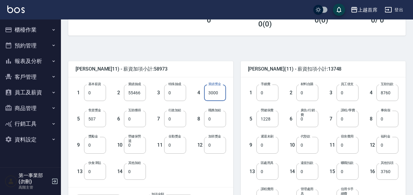
scroll to position [200, 0]
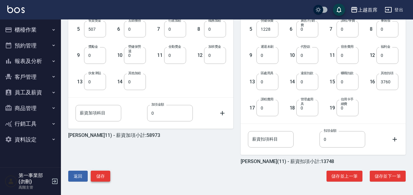
type input "3000"
click at [102, 178] on button "儲存" at bounding box center [100, 176] width 19 height 11
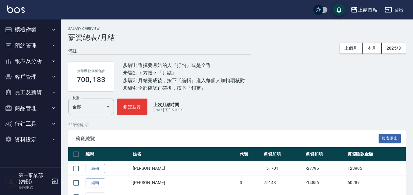
click at [41, 89] on button "員工及薪資" at bounding box center [30, 93] width 56 height 16
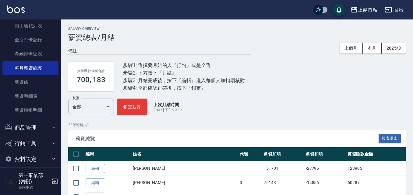
scroll to position [105, 0]
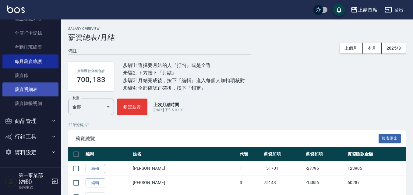
click at [37, 89] on link "薪資明細表" at bounding box center [30, 89] width 56 height 14
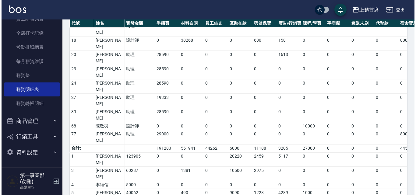
scroll to position [225, 0]
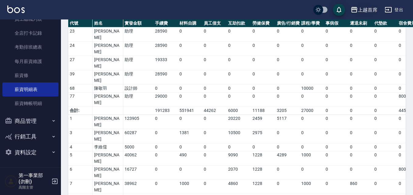
click at [362, 7] on div "上越首席" at bounding box center [367, 10] width 19 height 8
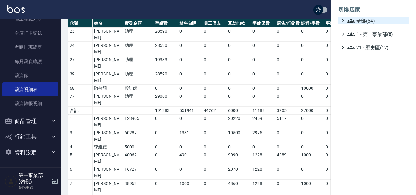
click at [360, 19] on span "全部(54)" at bounding box center [376, 20] width 59 height 7
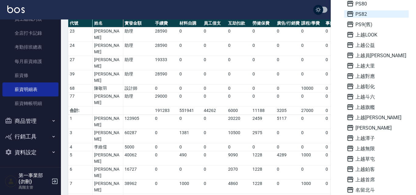
scroll to position [335, 0]
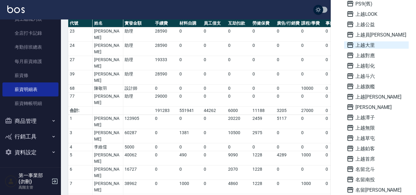
click at [361, 47] on span "上越大里" at bounding box center [376, 44] width 60 height 7
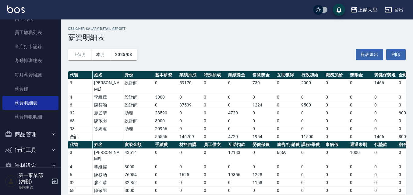
scroll to position [19, 0]
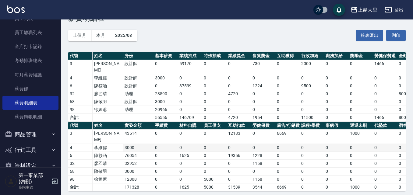
click at [142, 144] on td "3000" at bounding box center [138, 148] width 30 height 8
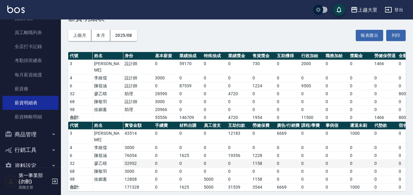
click at [135, 160] on td "32952" at bounding box center [138, 164] width 30 height 8
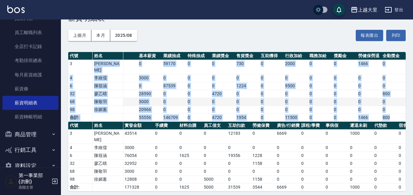
scroll to position [0, 19]
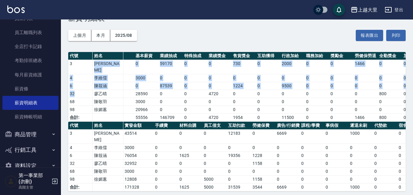
drag, startPoint x: 94, startPoint y: 65, endPoint x: 68, endPoint y: 85, distance: 33.2
click at [68, 85] on div "上越大里 2025-08 薪資明細表 列印時間： 2025-09-08-16:39 Designer Salary Detail Report 薪資明細表 上…" at bounding box center [237, 99] width 352 height 198
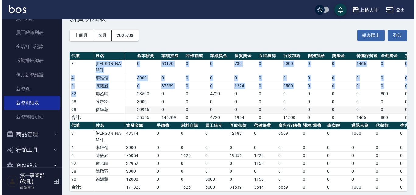
scroll to position [0, 0]
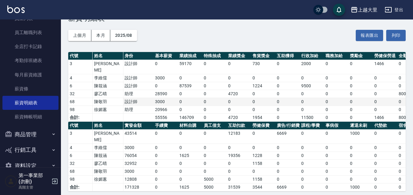
click at [107, 98] on td "陳敬羽" at bounding box center [108, 102] width 30 height 8
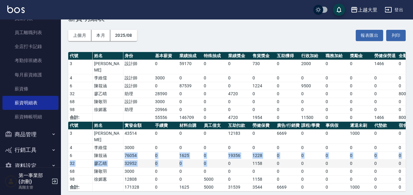
drag, startPoint x: 109, startPoint y: 148, endPoint x: 228, endPoint y: 159, distance: 118.9
click at [228, 159] on tbody "3 蔡澄蕎 43514 0 0 0 12183 0 6669 0 0 1000 0 0 0 0 0 0 0 0 0 0 19852 4 李維儒 3000 0 …" at bounding box center [354, 161] width 572 height 62
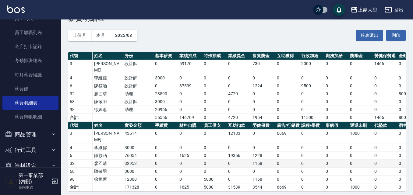
click at [239, 160] on td "0" at bounding box center [238, 164] width 24 height 8
click at [370, 3] on div "上越大里 登出" at bounding box center [206, 9] width 413 height 19
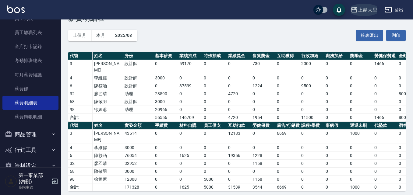
click at [371, 11] on div "上越大里" at bounding box center [367, 10] width 19 height 8
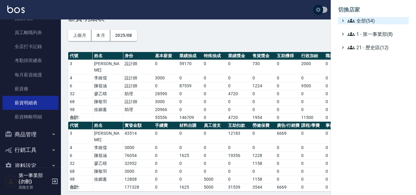
click at [366, 20] on span "全部(54)" at bounding box center [376, 20] width 59 height 7
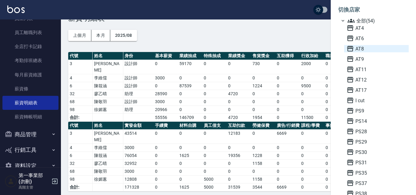
click at [366, 51] on span "AT8" at bounding box center [376, 48] width 60 height 7
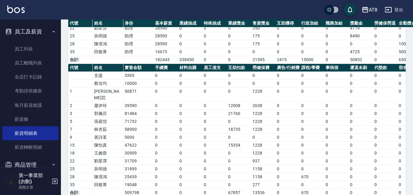
scroll to position [138, 0]
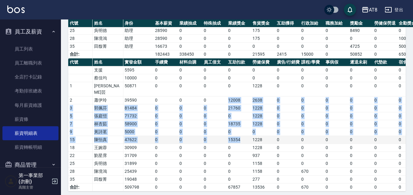
drag, startPoint x: 224, startPoint y: 91, endPoint x: 240, endPoint y: 131, distance: 43.4
click at [240, 131] on tbody "支援 5595 0 0 0 0 0 0 0 0 0 0 0 0 0 0 0 0 0 0 0 0 [PERSON_NAME]10000 0 0 0 0 0 0 …" at bounding box center [354, 128] width 572 height 125
click at [240, 136] on td "15354" at bounding box center [238, 140] width 24 height 8
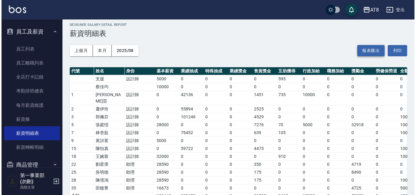
scroll to position [0, 0]
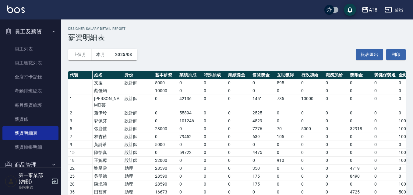
click at [373, 9] on div "AT8" at bounding box center [373, 10] width 9 height 8
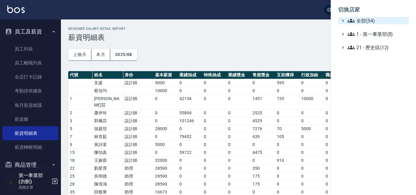
click at [374, 19] on span "全部(54)" at bounding box center [376, 20] width 59 height 7
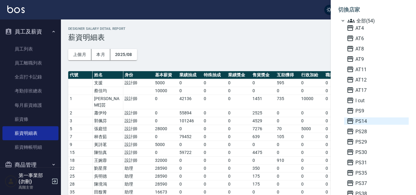
click at [363, 120] on span "PS14" at bounding box center [376, 120] width 60 height 7
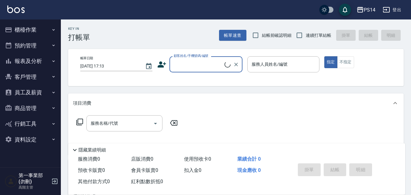
click at [53, 93] on icon "button" at bounding box center [53, 92] width 5 height 5
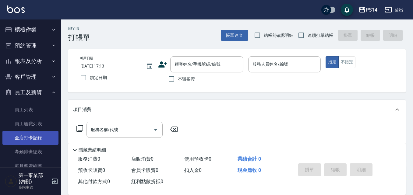
scroll to position [105, 0]
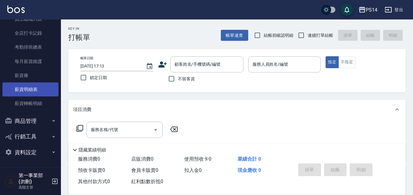
click at [47, 87] on link "薪資明細表" at bounding box center [30, 89] width 56 height 14
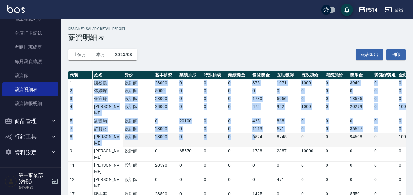
drag, startPoint x: 96, startPoint y: 82, endPoint x: 254, endPoint y: 131, distance: 166.2
click at [254, 131] on tbody "1 [PERSON_NAME] 設計師 28000 0 0 0 375 1071 1000 0 3940 0 0 0 0 0 34386 62746 4739…" at bounding box center [342, 176] width 548 height 195
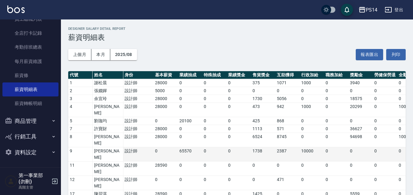
click at [261, 147] on td "1738" at bounding box center [263, 154] width 24 height 14
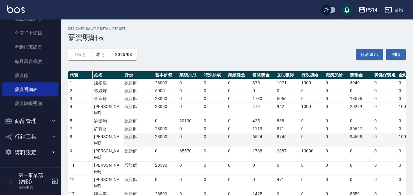
scroll to position [61, 0]
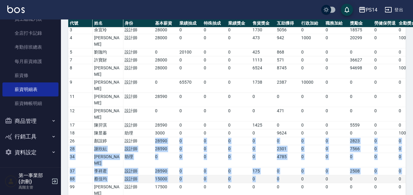
drag, startPoint x: 152, startPoint y: 110, endPoint x: 299, endPoint y: 140, distance: 149.6
click at [299, 140] on tbody "1 [PERSON_NAME] 設計師 28000 0 0 0 375 1071 1000 0 3940 0 0 0 0 0 34386 62746 4739…" at bounding box center [342, 107] width 548 height 195
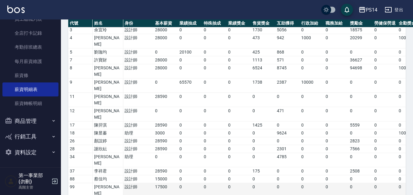
click at [157, 183] on td "17500" at bounding box center [165, 190] width 24 height 14
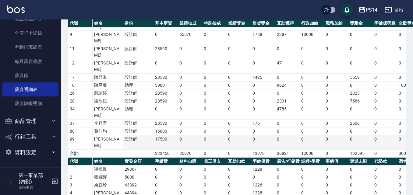
scroll to position [201, 0]
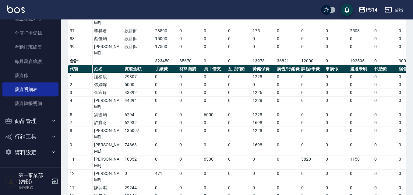
drag, startPoint x: 117, startPoint y: 147, endPoint x: 289, endPoint y: 163, distance: 172.4
click at [289, 163] on tbody "1 [PERSON_NAME]29807 0 0 0 0 1228 0 0 0 0 0 0 3351 0 0 0 0 0 0 0 4579 2 [PERSON…" at bounding box center [354, 170] width 572 height 195
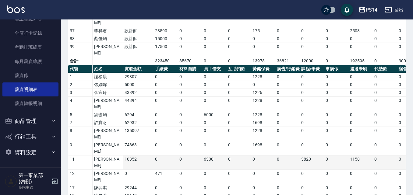
click at [102, 156] on td "[PERSON_NAME]" at bounding box center [108, 163] width 30 height 14
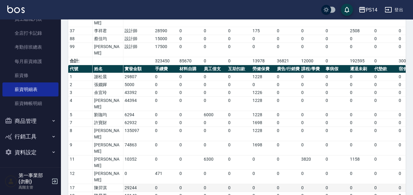
drag, startPoint x: 130, startPoint y: 115, endPoint x: 134, endPoint y: 114, distance: 3.7
click at [130, 184] on td "29244" at bounding box center [138, 188] width 30 height 8
